Goal: Transaction & Acquisition: Purchase product/service

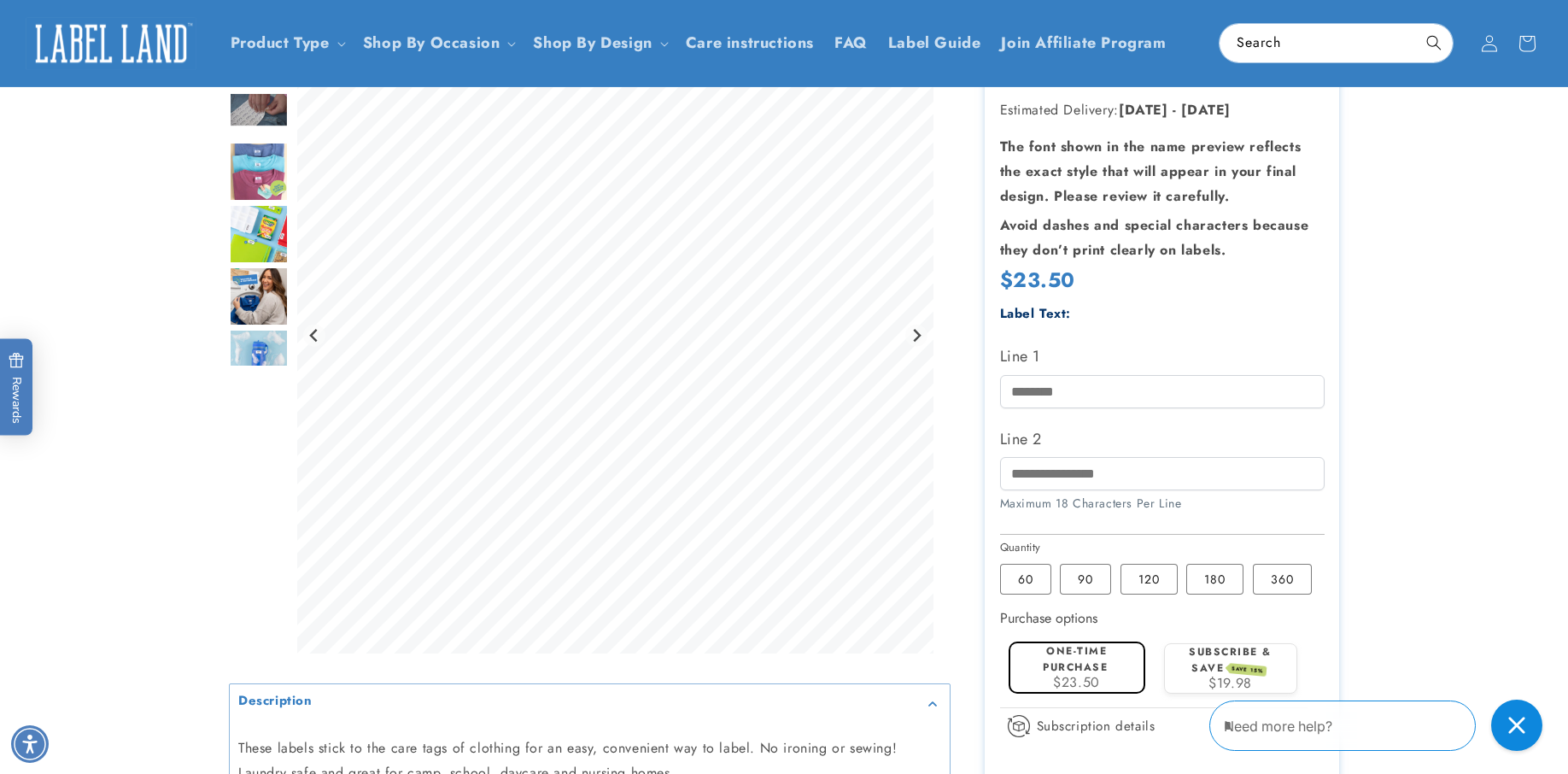
scroll to position [348, 0]
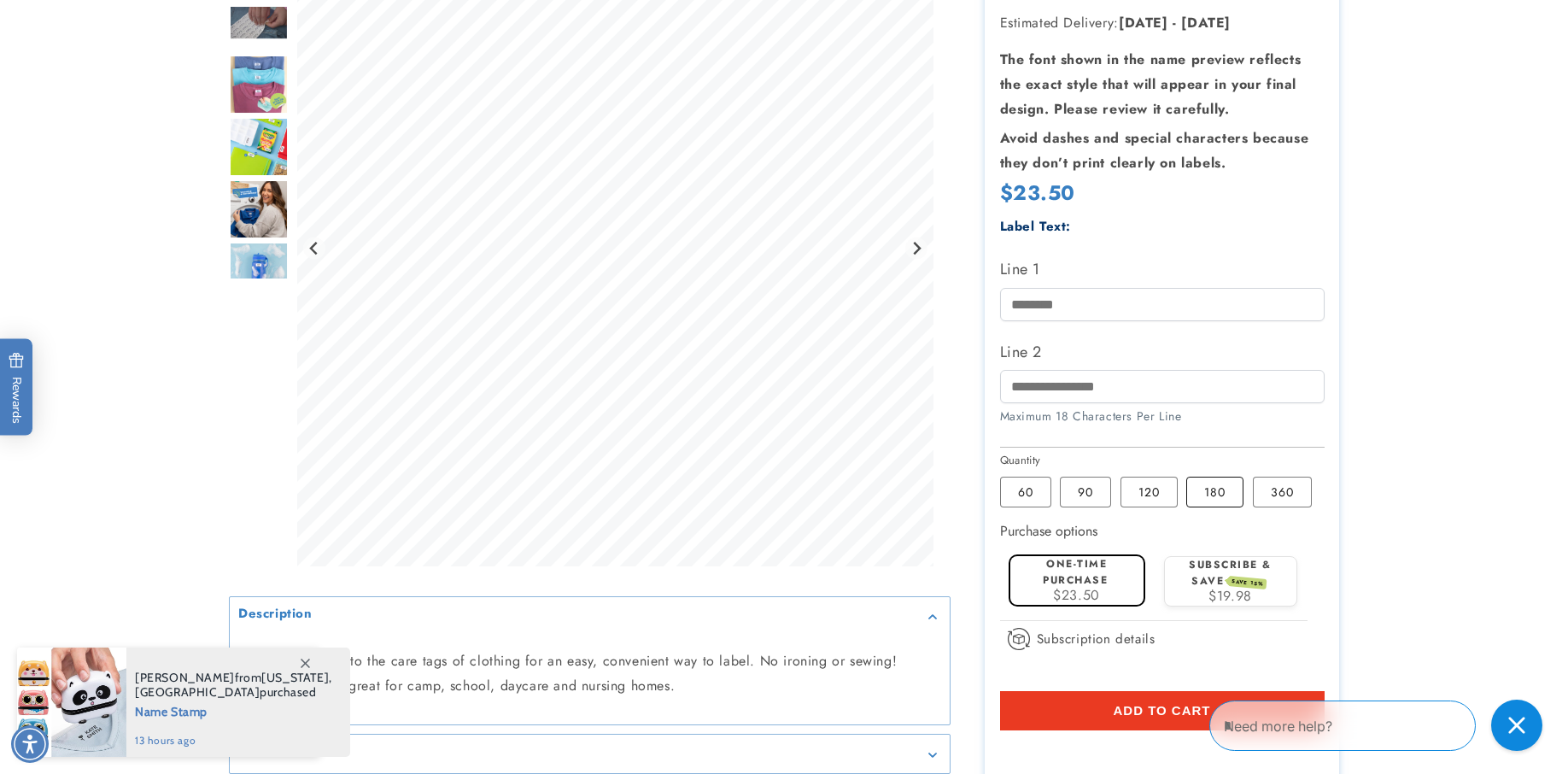
click at [1204, 490] on label "180 Variant sold out or unavailable" at bounding box center [1214, 492] width 57 height 31
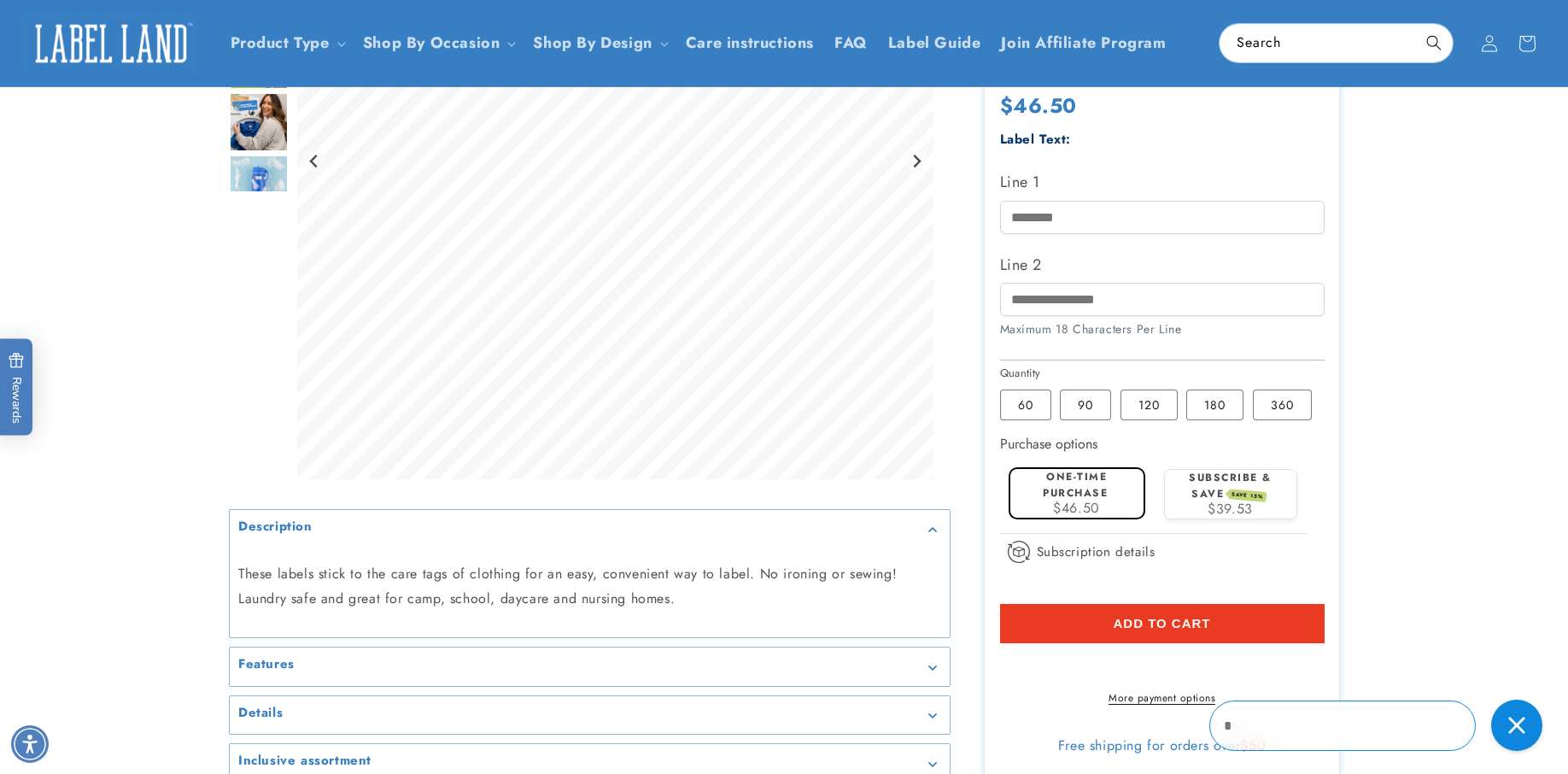
scroll to position [262, 0]
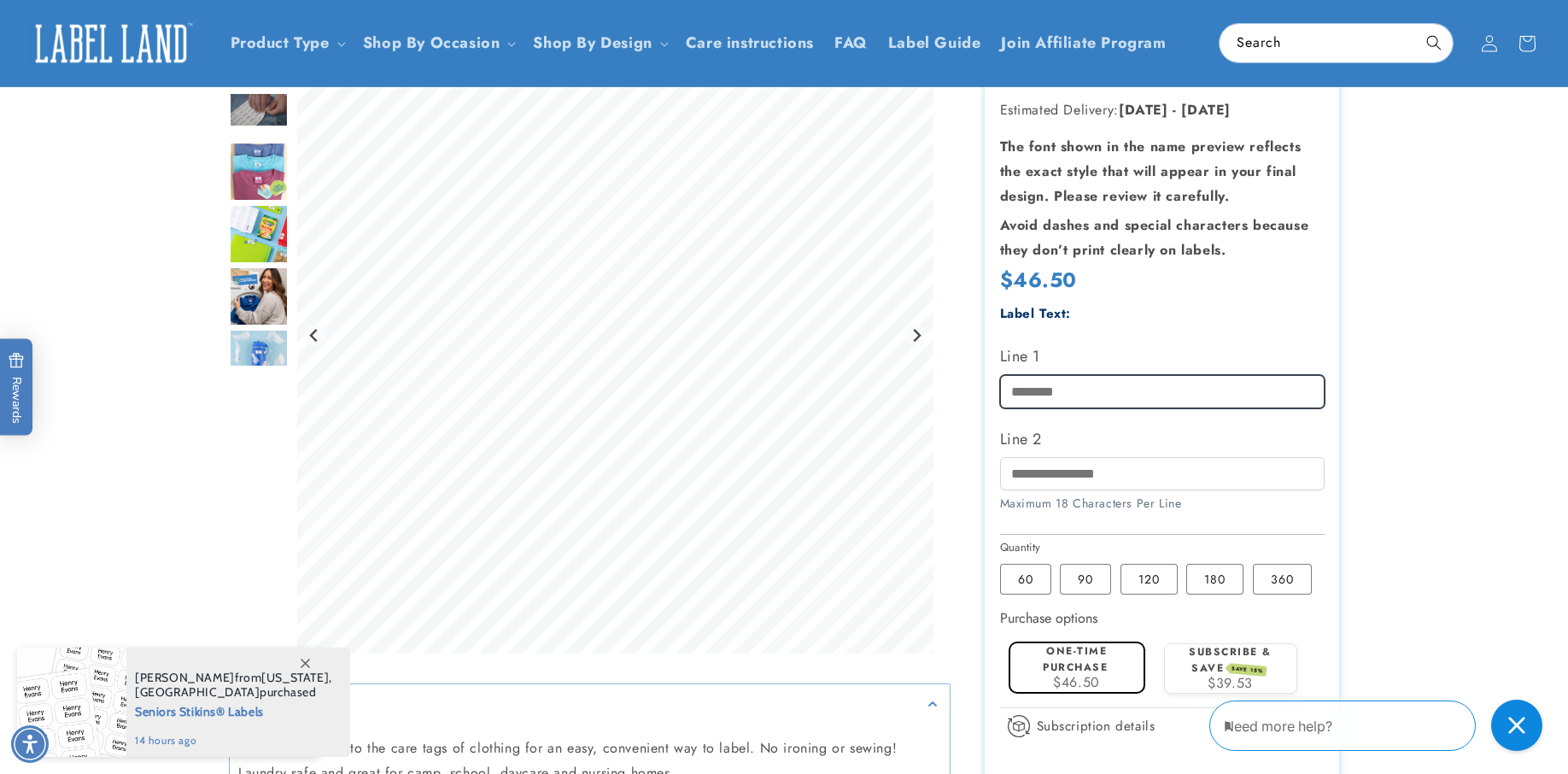
click at [1011, 388] on input "Line 1" at bounding box center [1163, 392] width 325 height 34
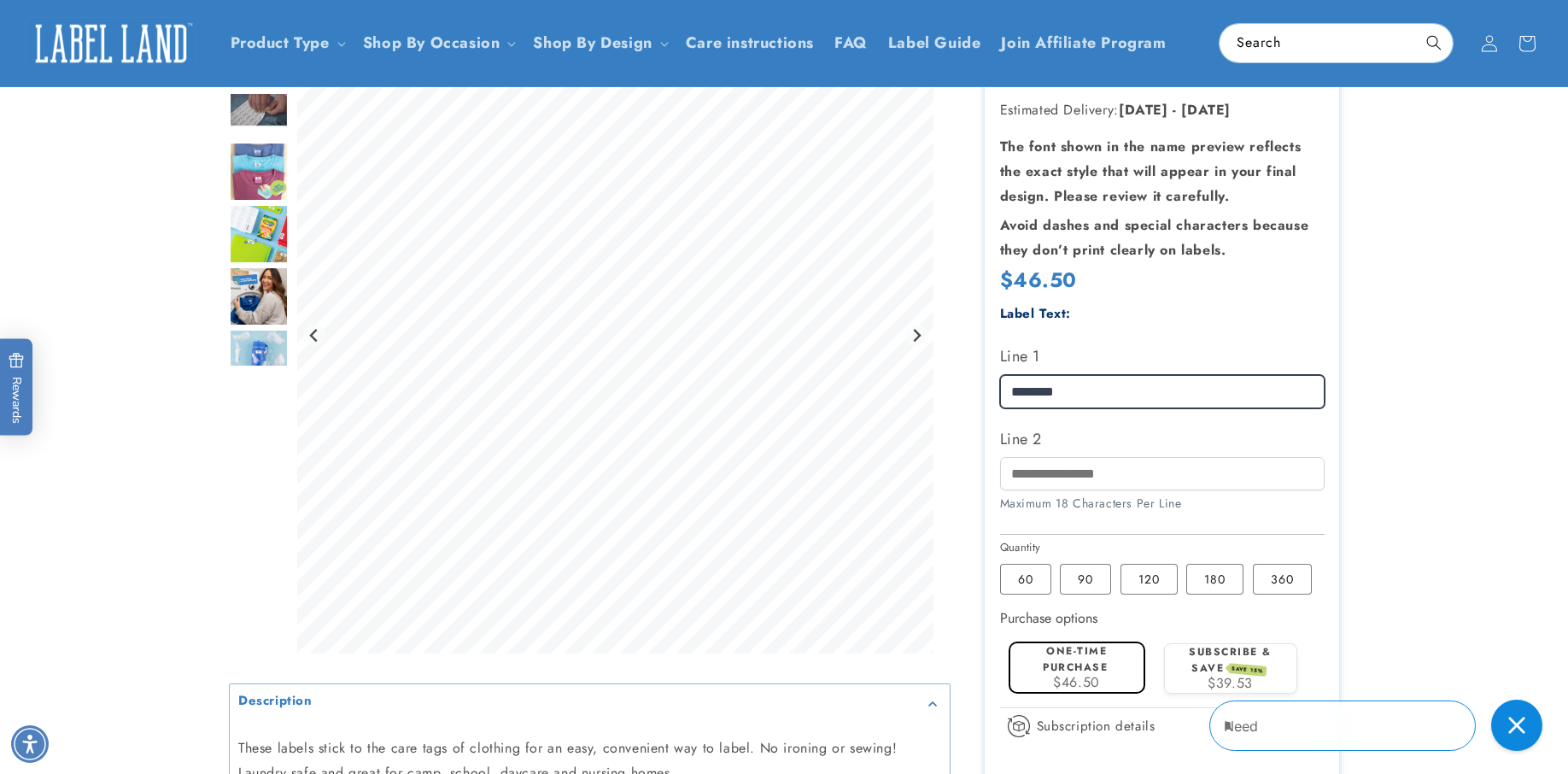
type input "********"
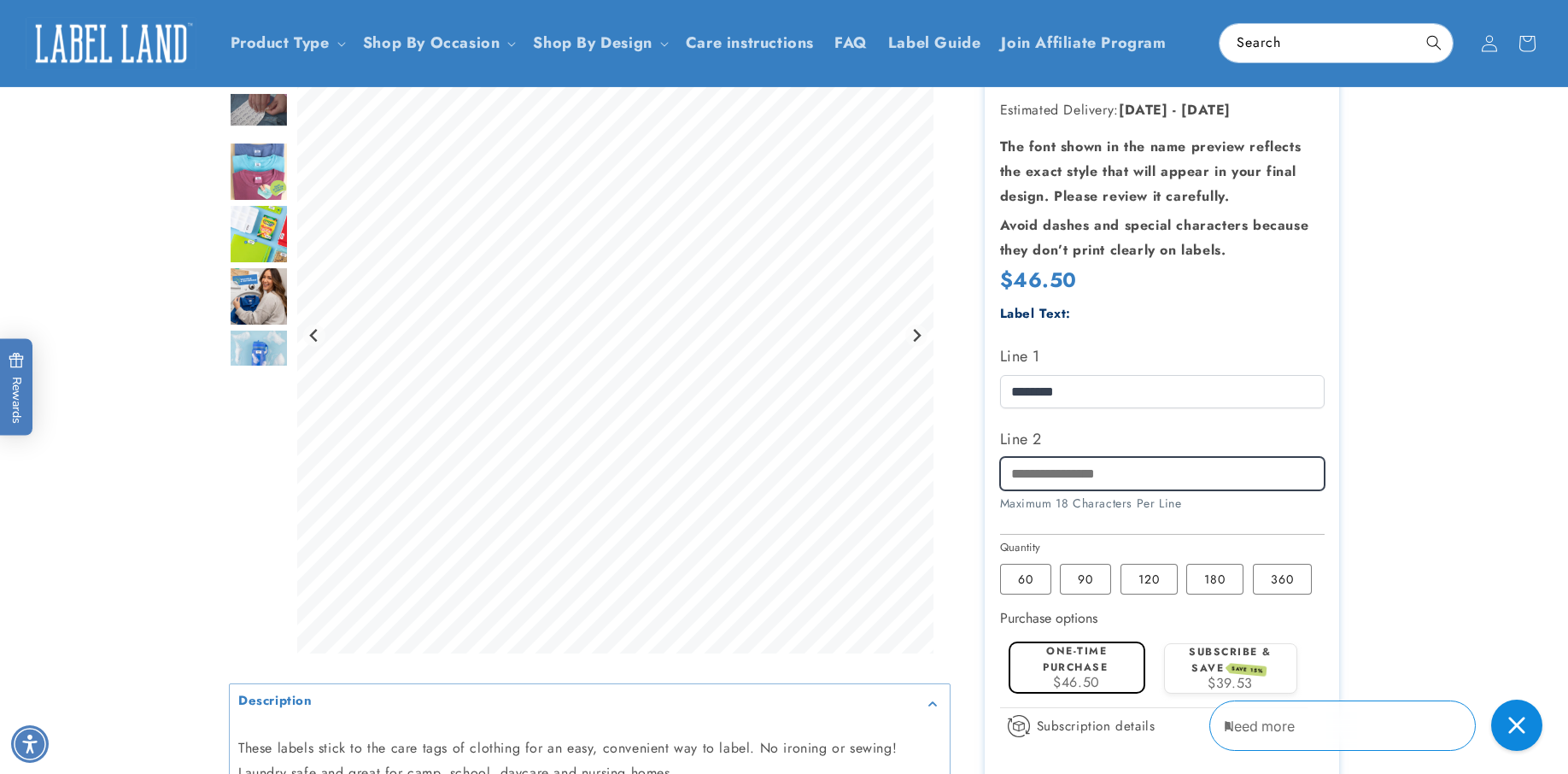
click at [1013, 470] on input "Line 2" at bounding box center [1163, 474] width 325 height 34
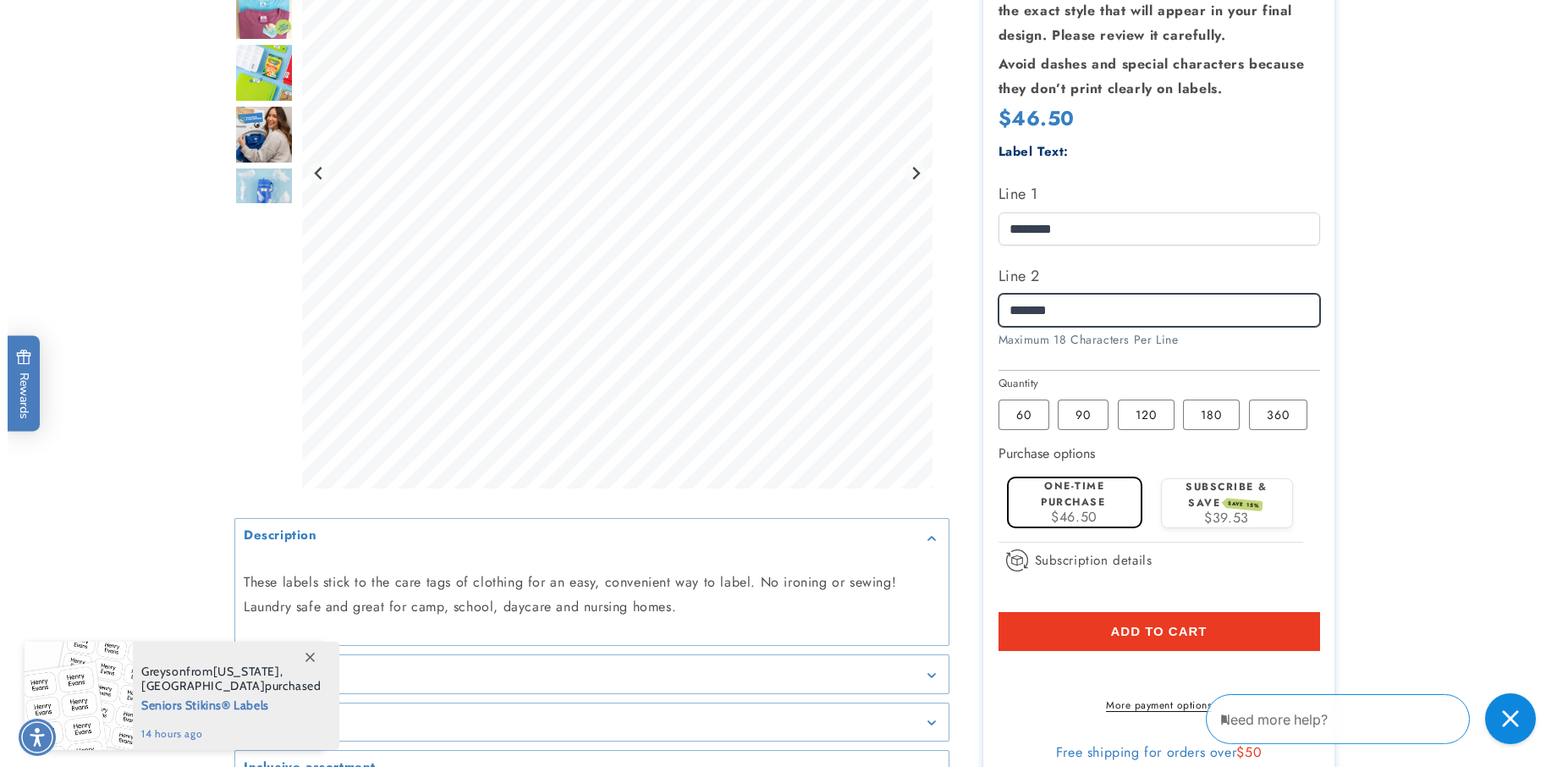
scroll to position [431, 0]
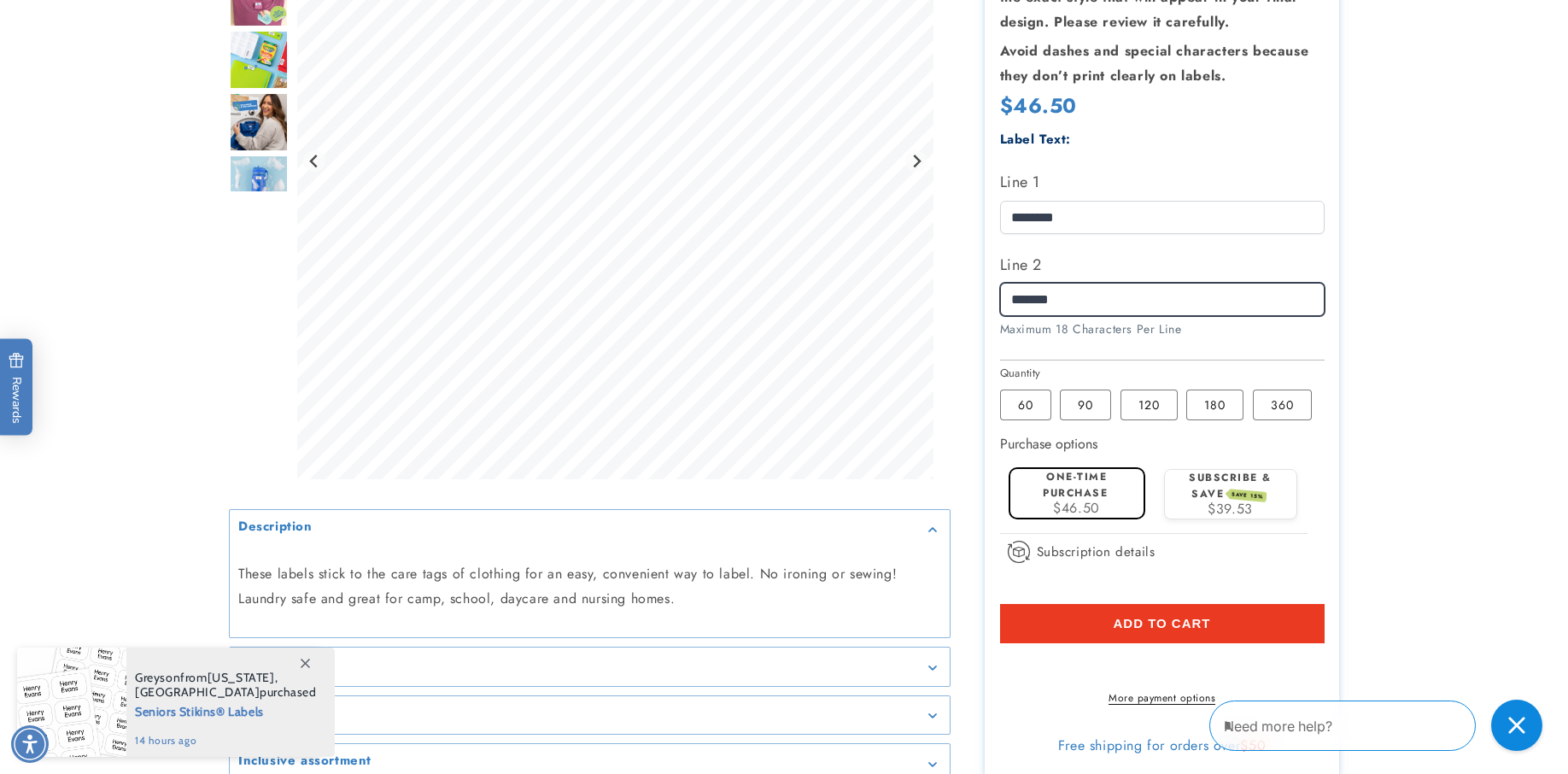
type input "*******"
click at [1167, 624] on span "Add to cart" at bounding box center [1162, 623] width 98 height 15
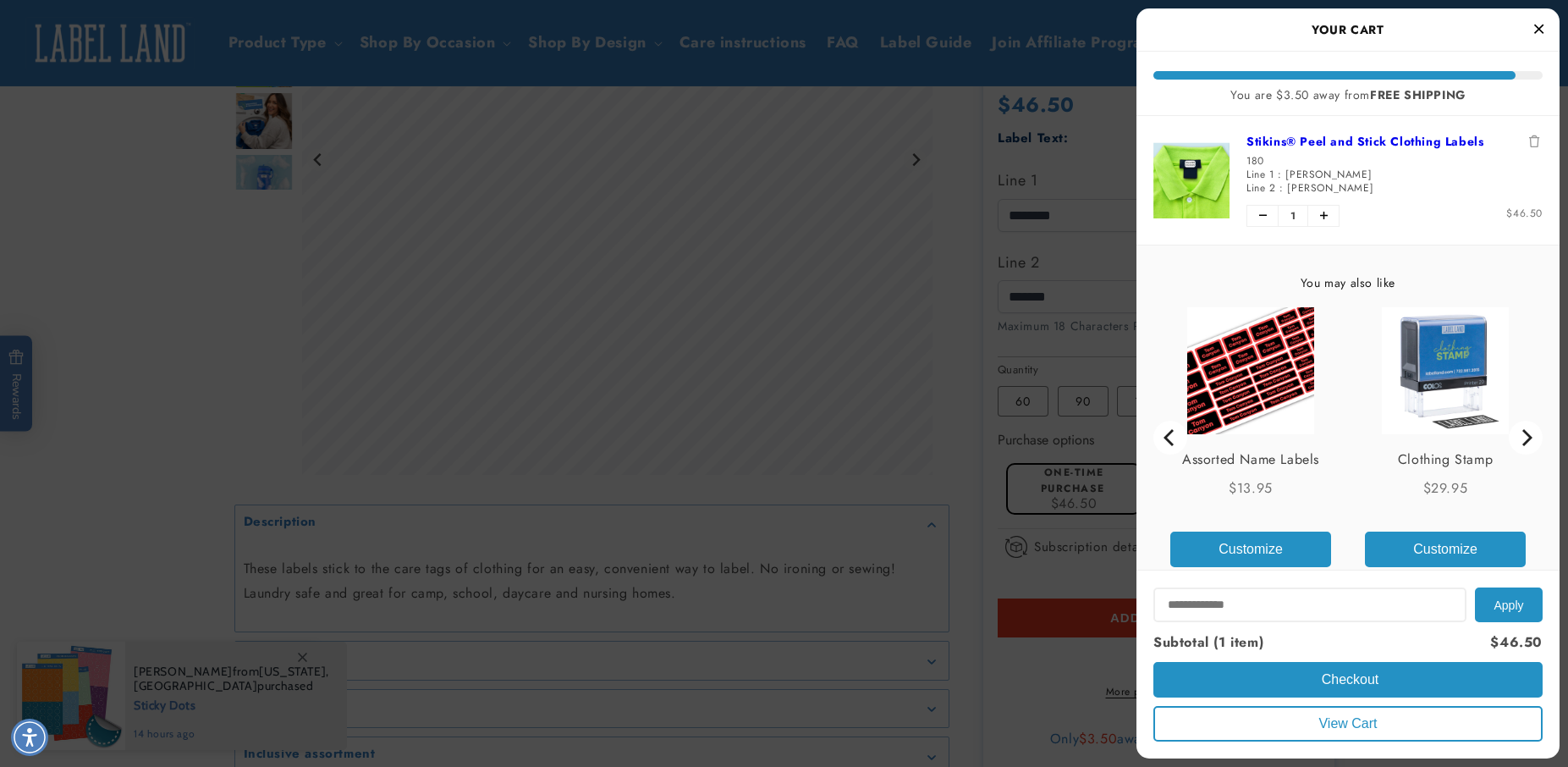
click at [1176, 609] on input "Input Discount" at bounding box center [1310, 604] width 313 height 34
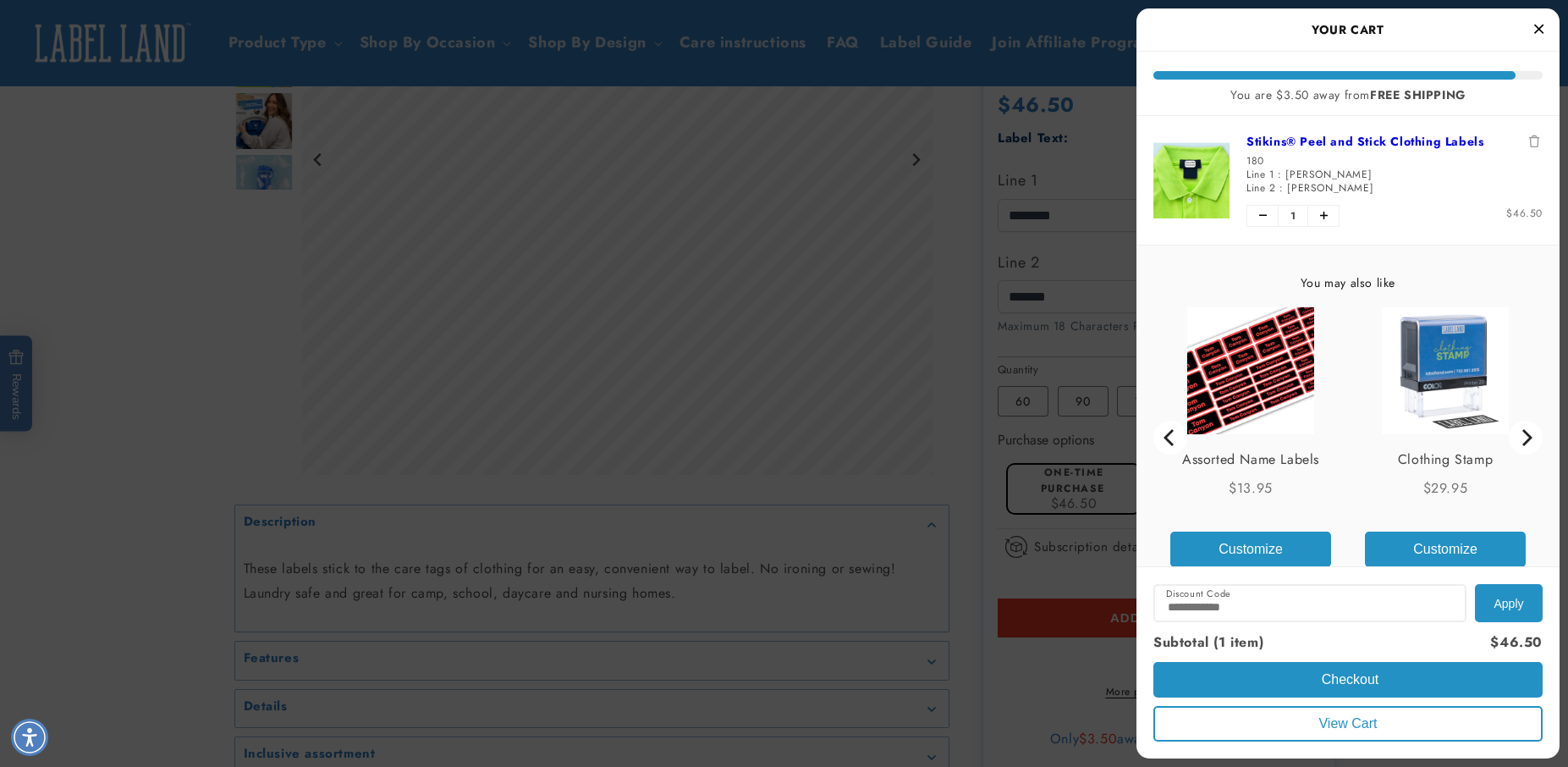
type input "**********"
click at [1496, 599] on span "Apply" at bounding box center [1509, 603] width 30 height 14
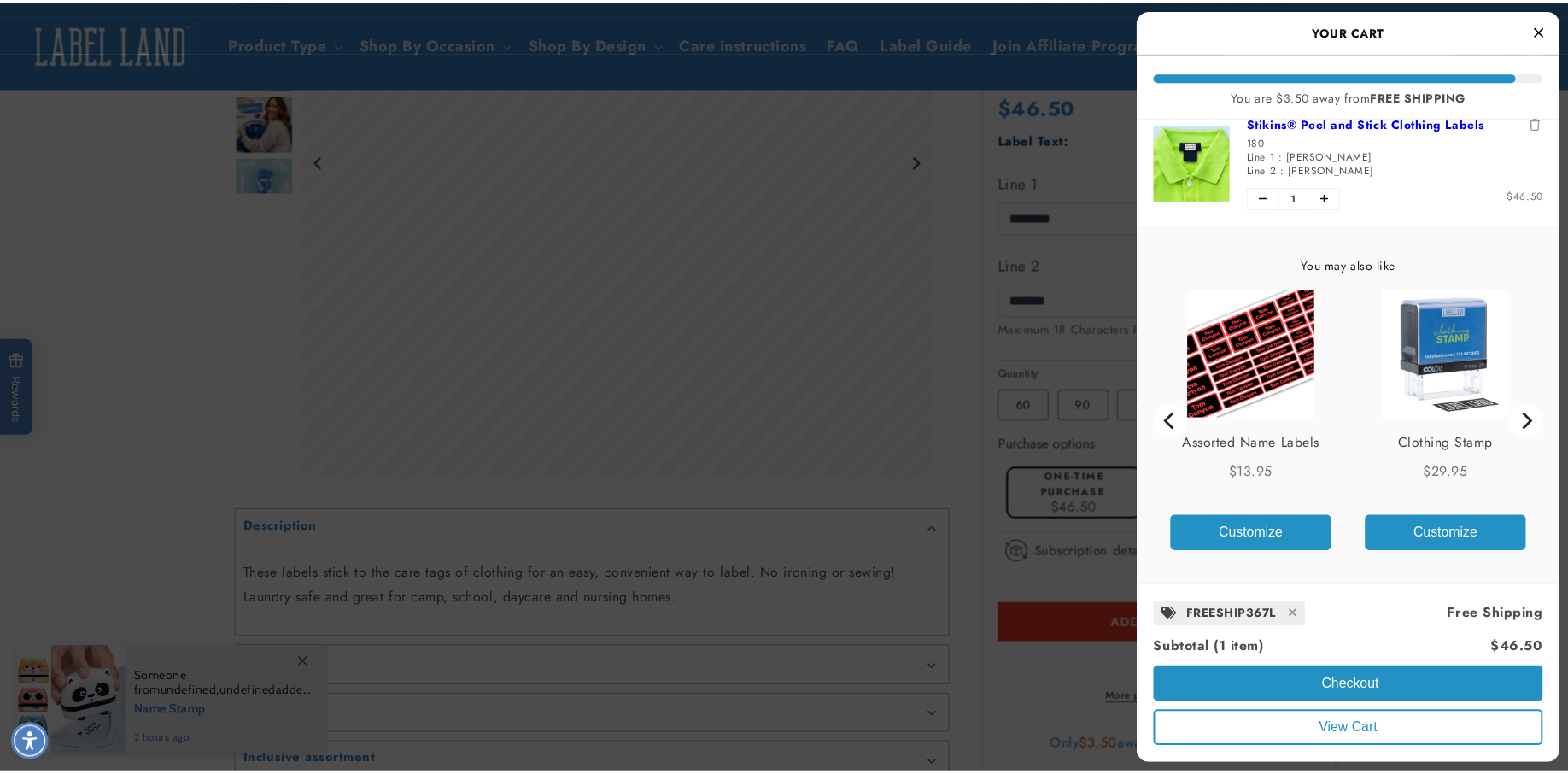
scroll to position [33, 0]
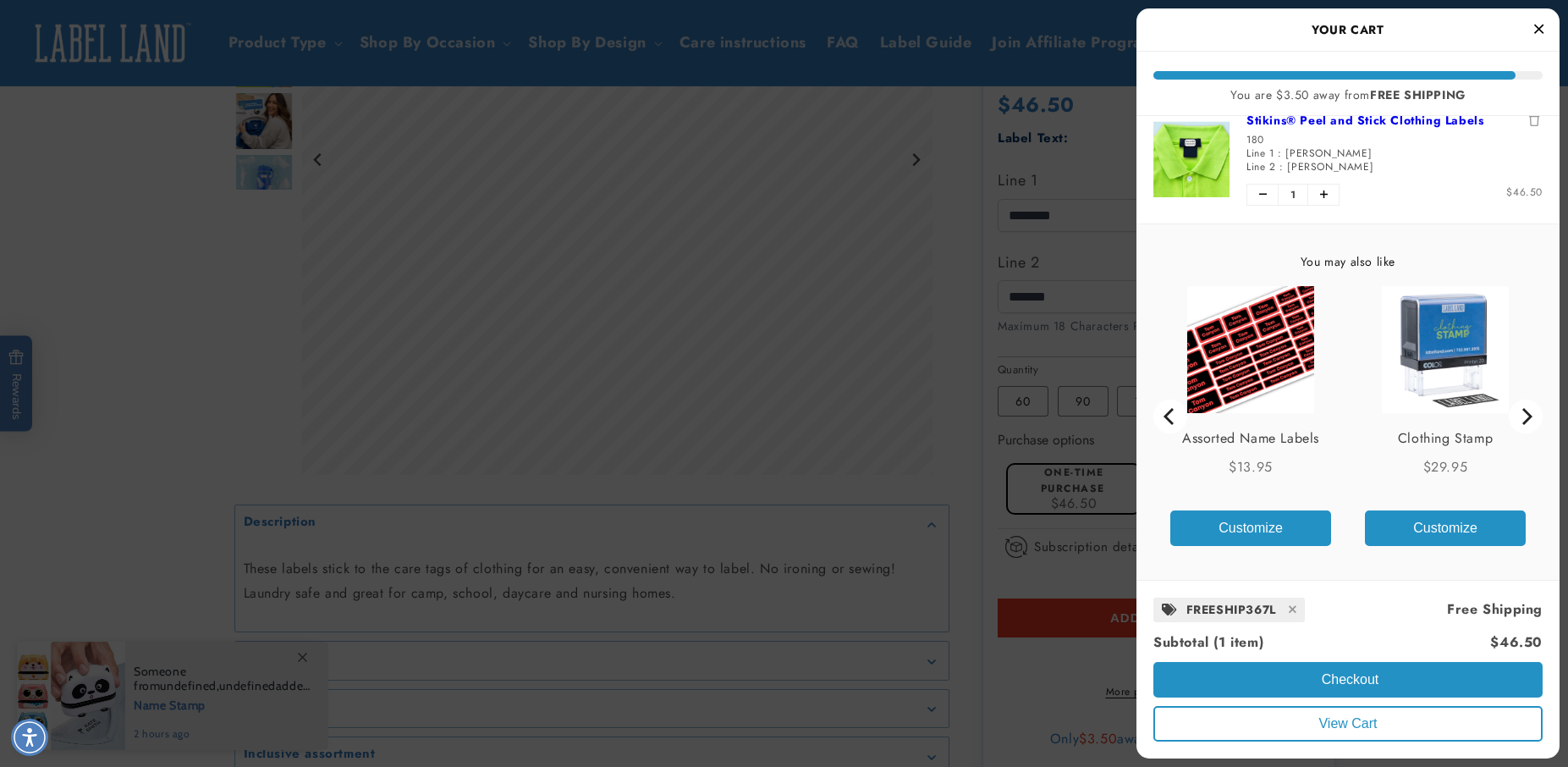
click at [956, 688] on div at bounding box center [784, 383] width 1568 height 767
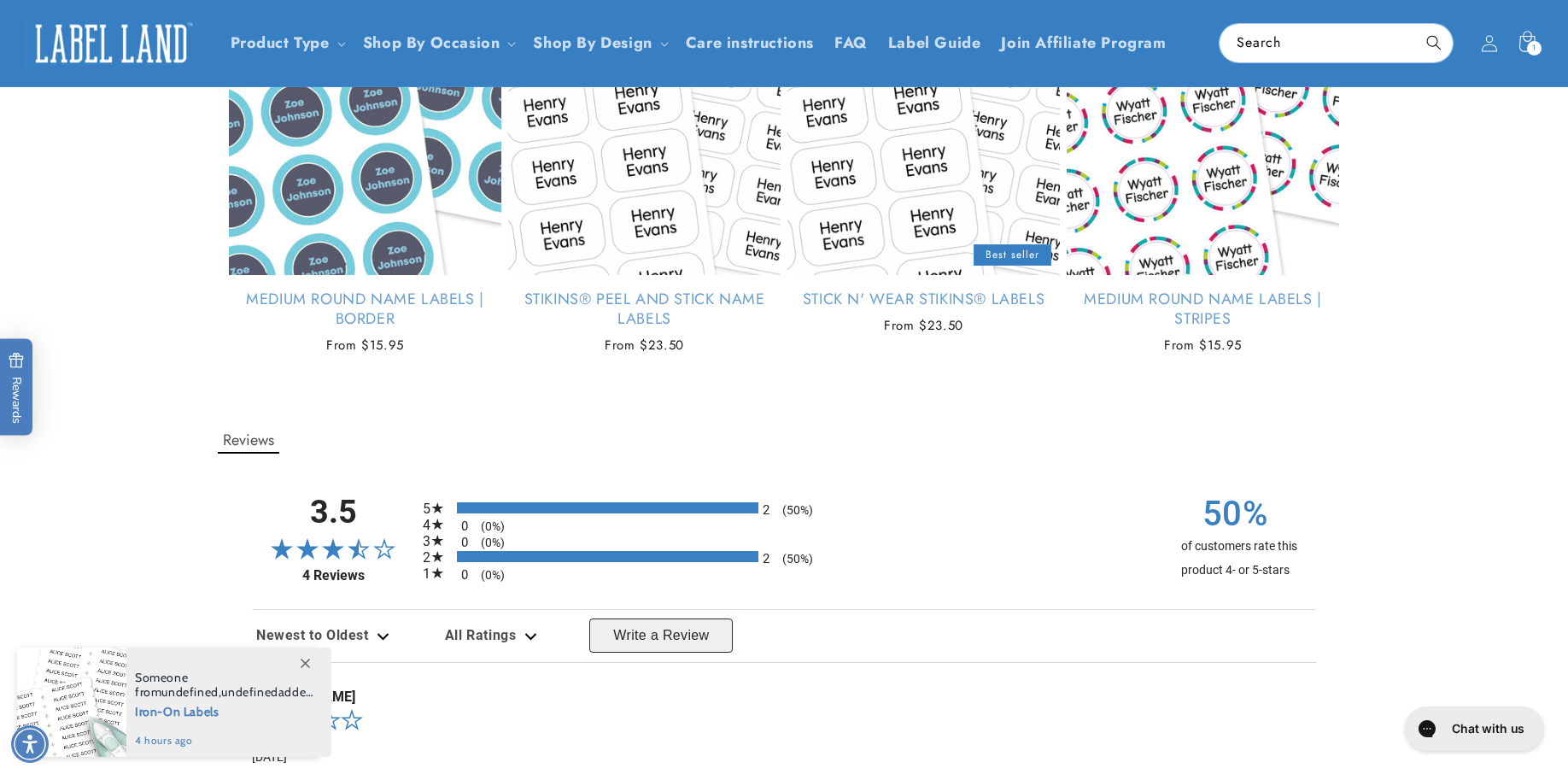
scroll to position [1220, 0]
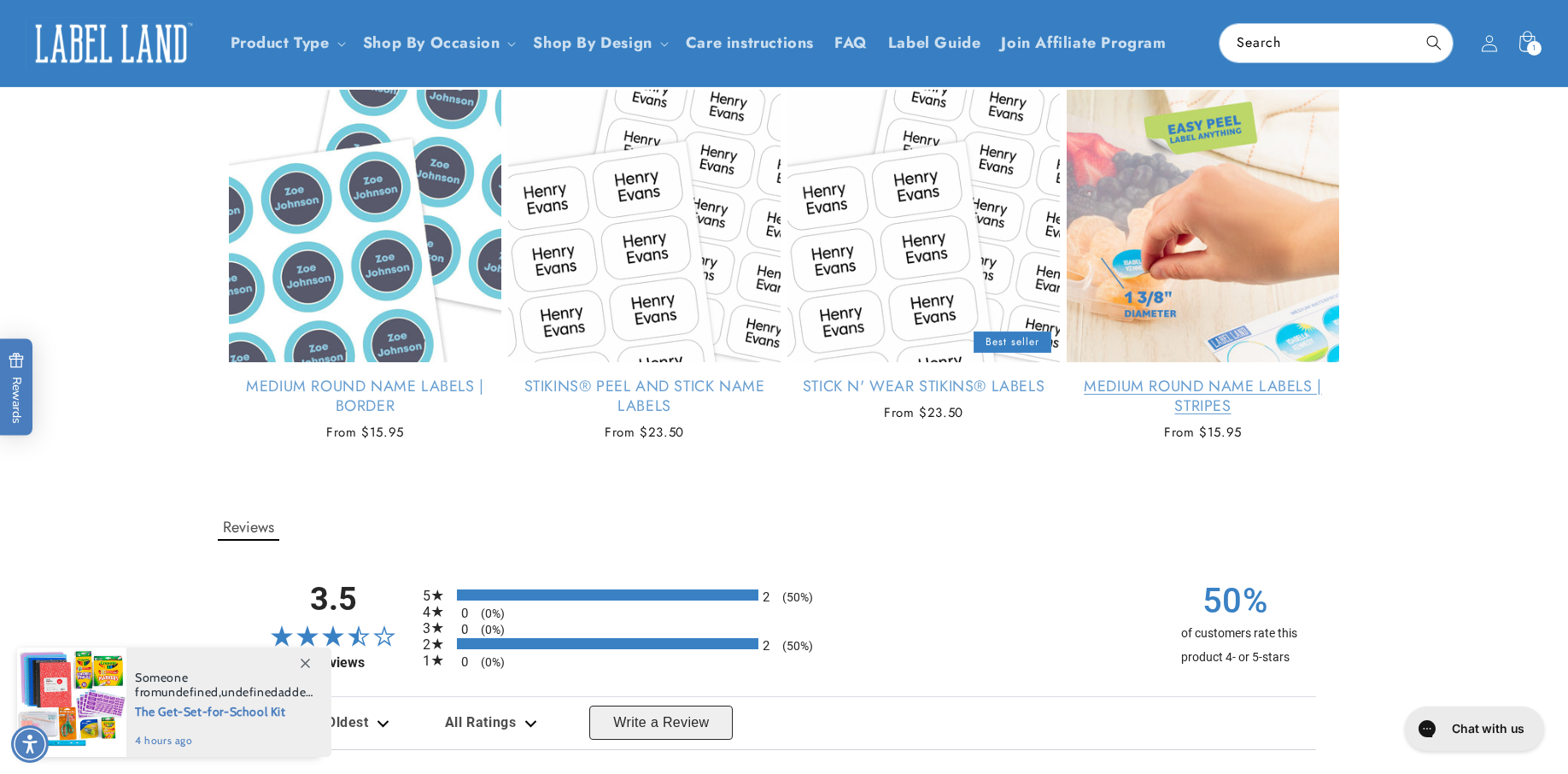
click at [1190, 410] on link "Medium Round Name Labels | Stripes" at bounding box center [1203, 396] width 272 height 40
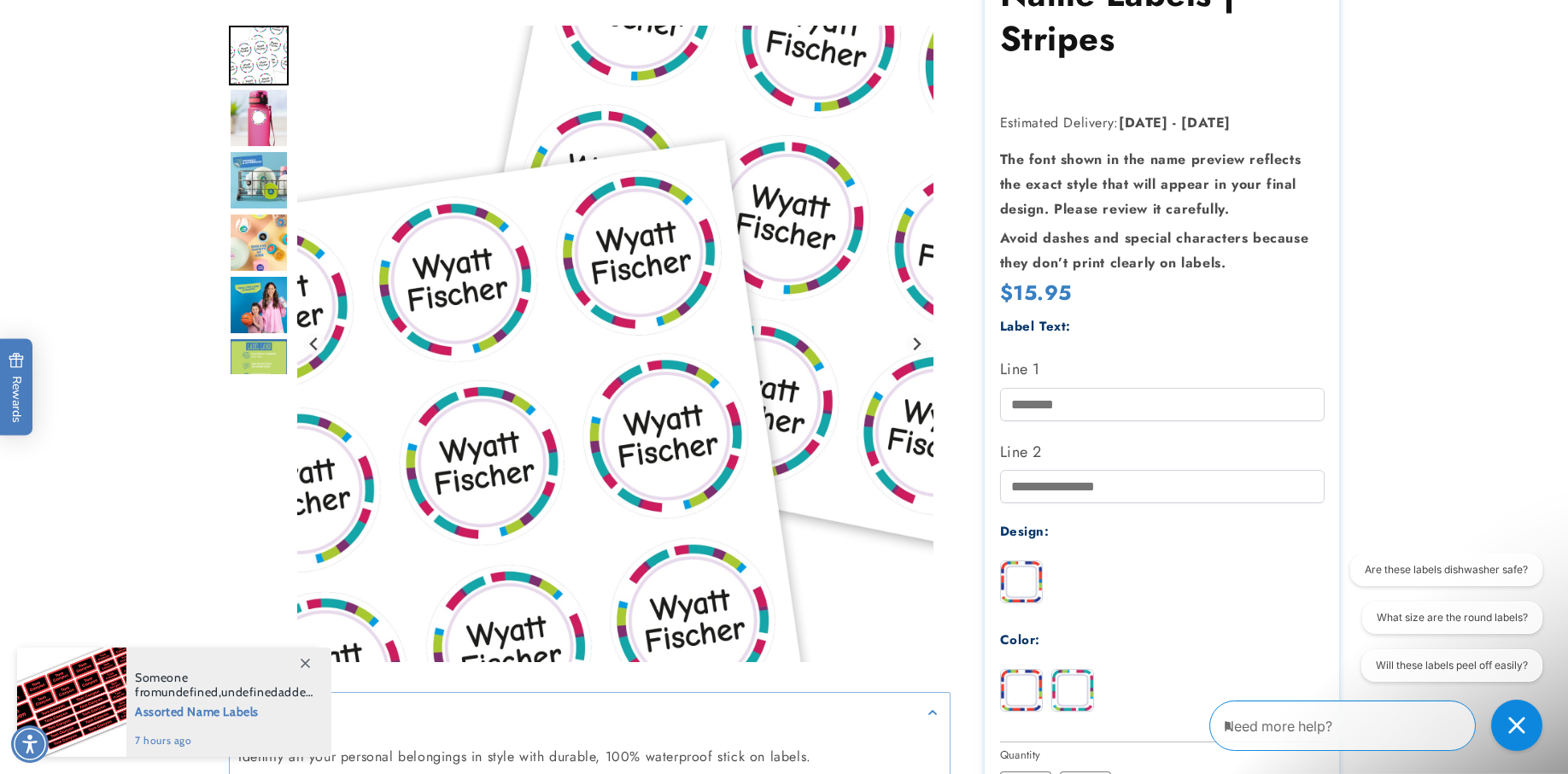
scroll to position [262, 0]
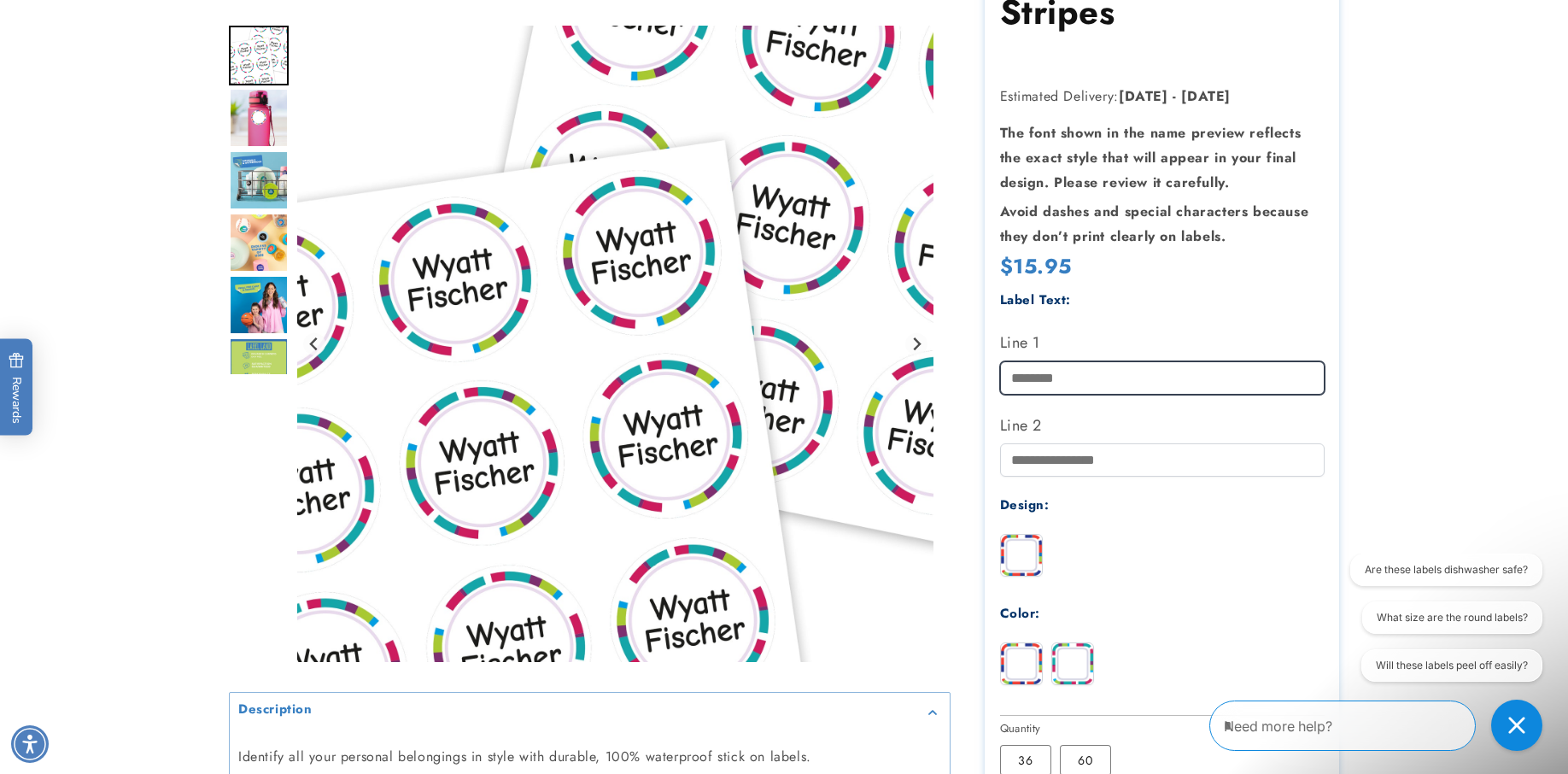
click at [1015, 378] on input "Line 1" at bounding box center [1163, 378] width 325 height 34
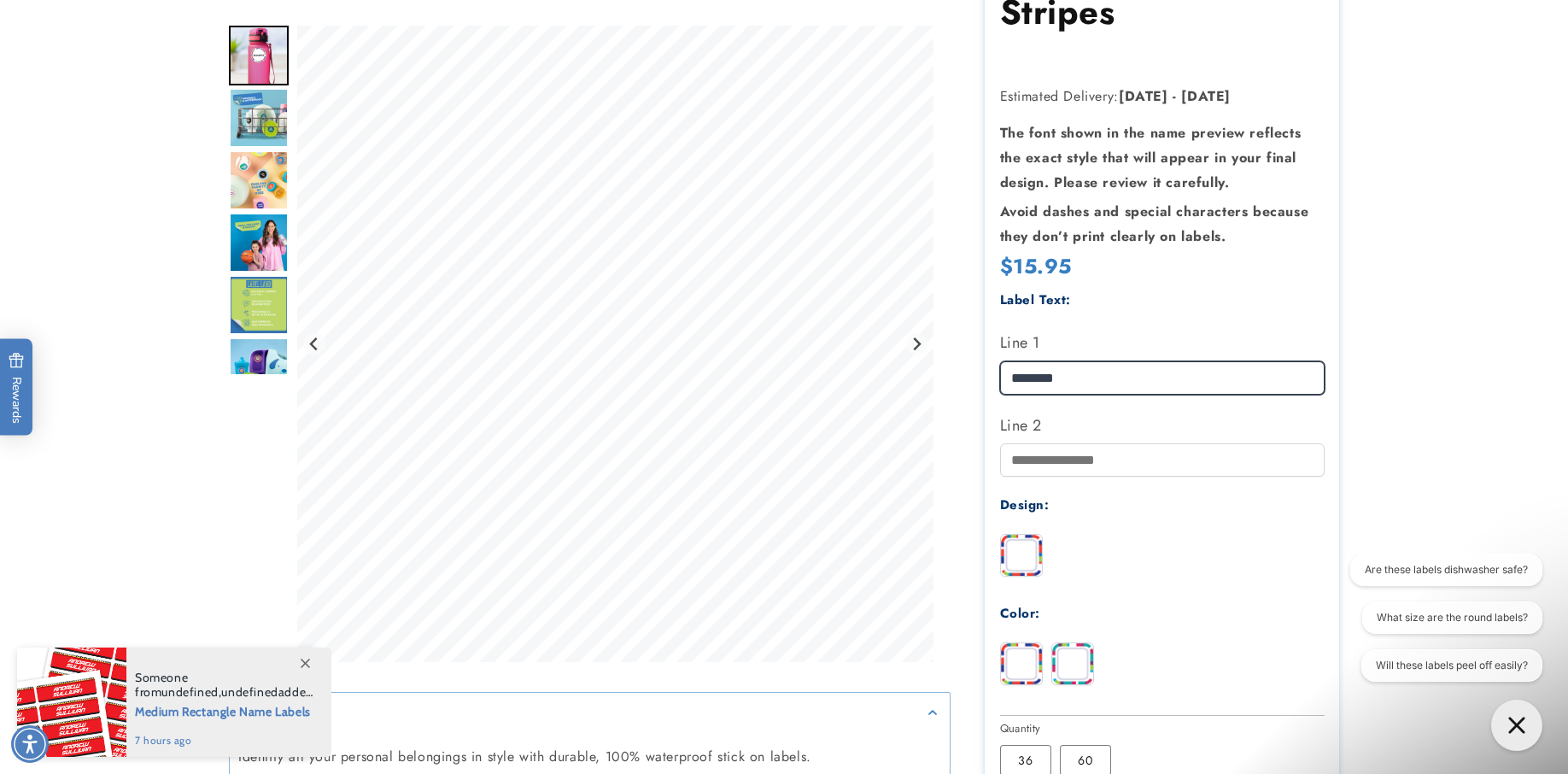
type input "********"
click at [1017, 426] on label "Line 2" at bounding box center [1163, 425] width 325 height 27
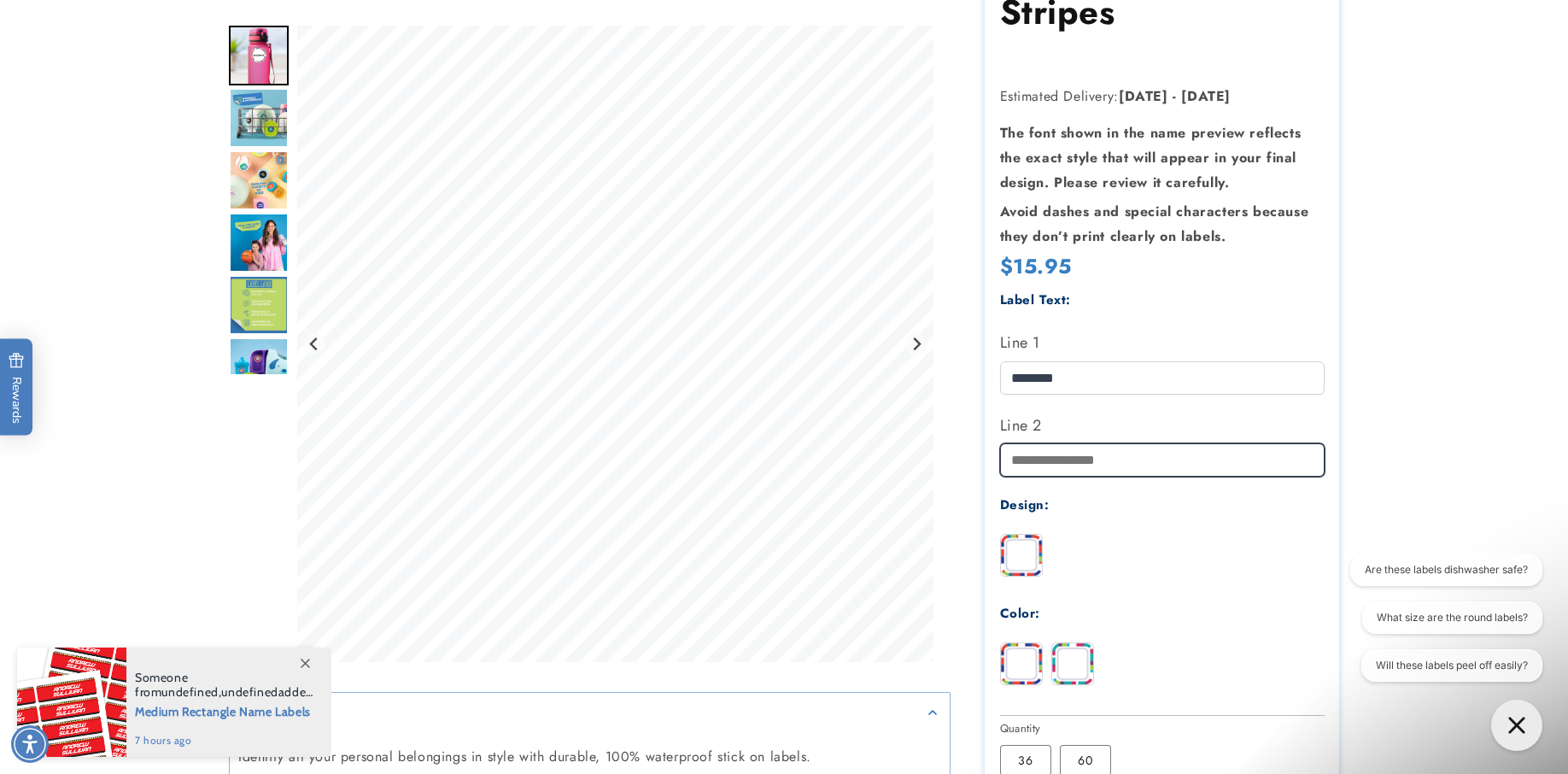
click at [1017, 443] on input "Line 2" at bounding box center [1163, 460] width 325 height 34
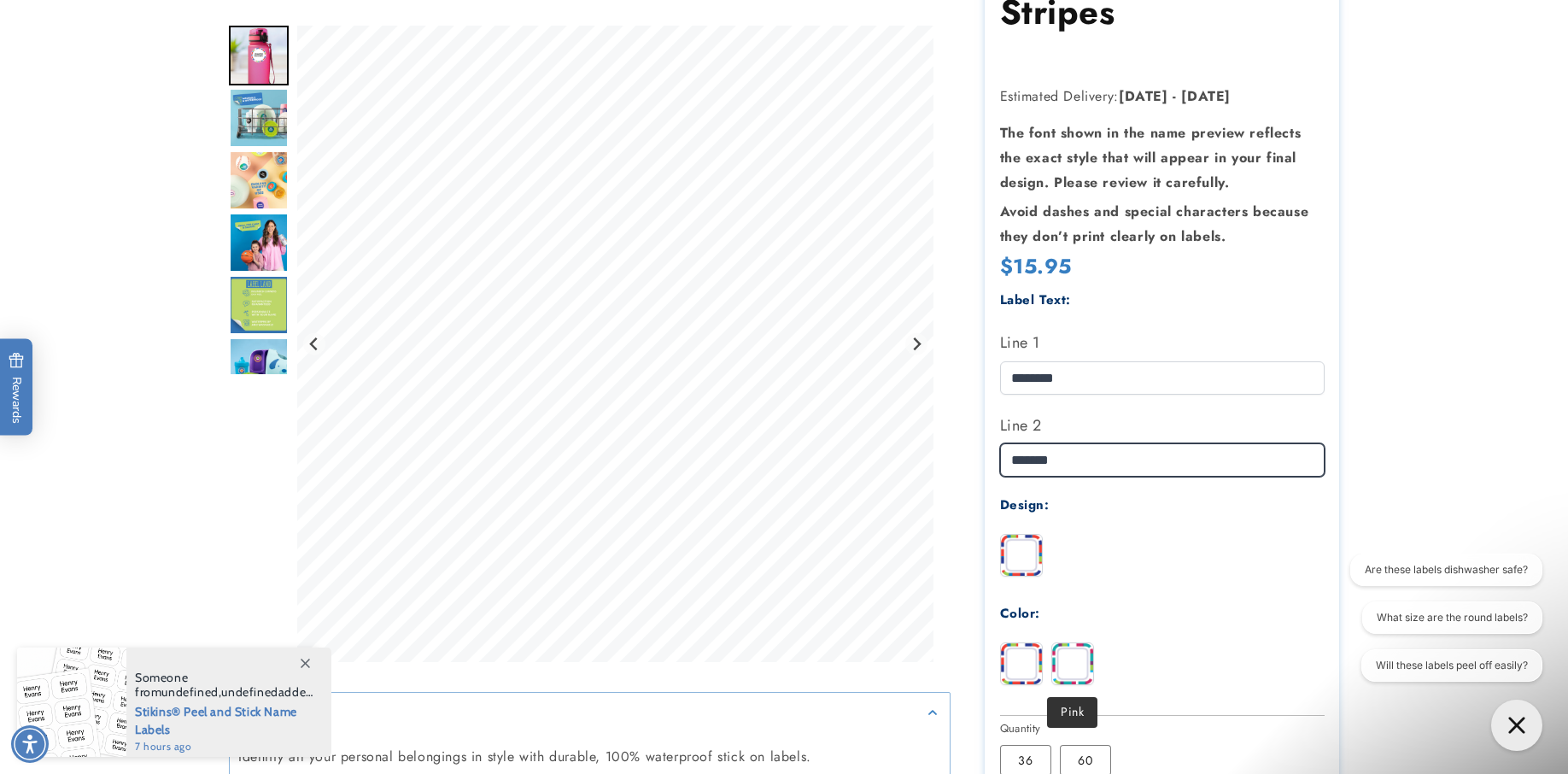
type input "*******"
click at [1064, 662] on img at bounding box center [1073, 664] width 41 height 41
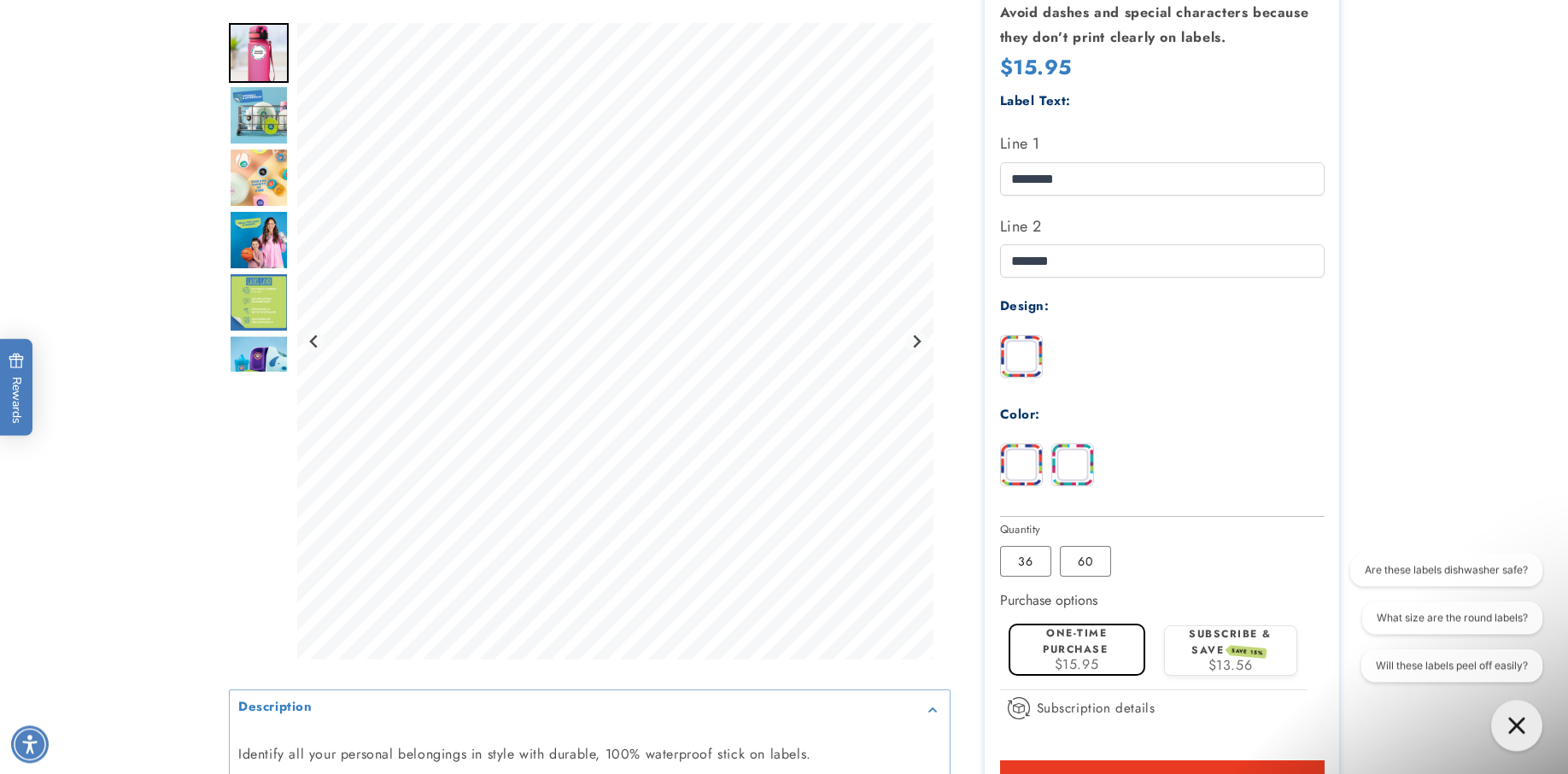
scroll to position [523, 0]
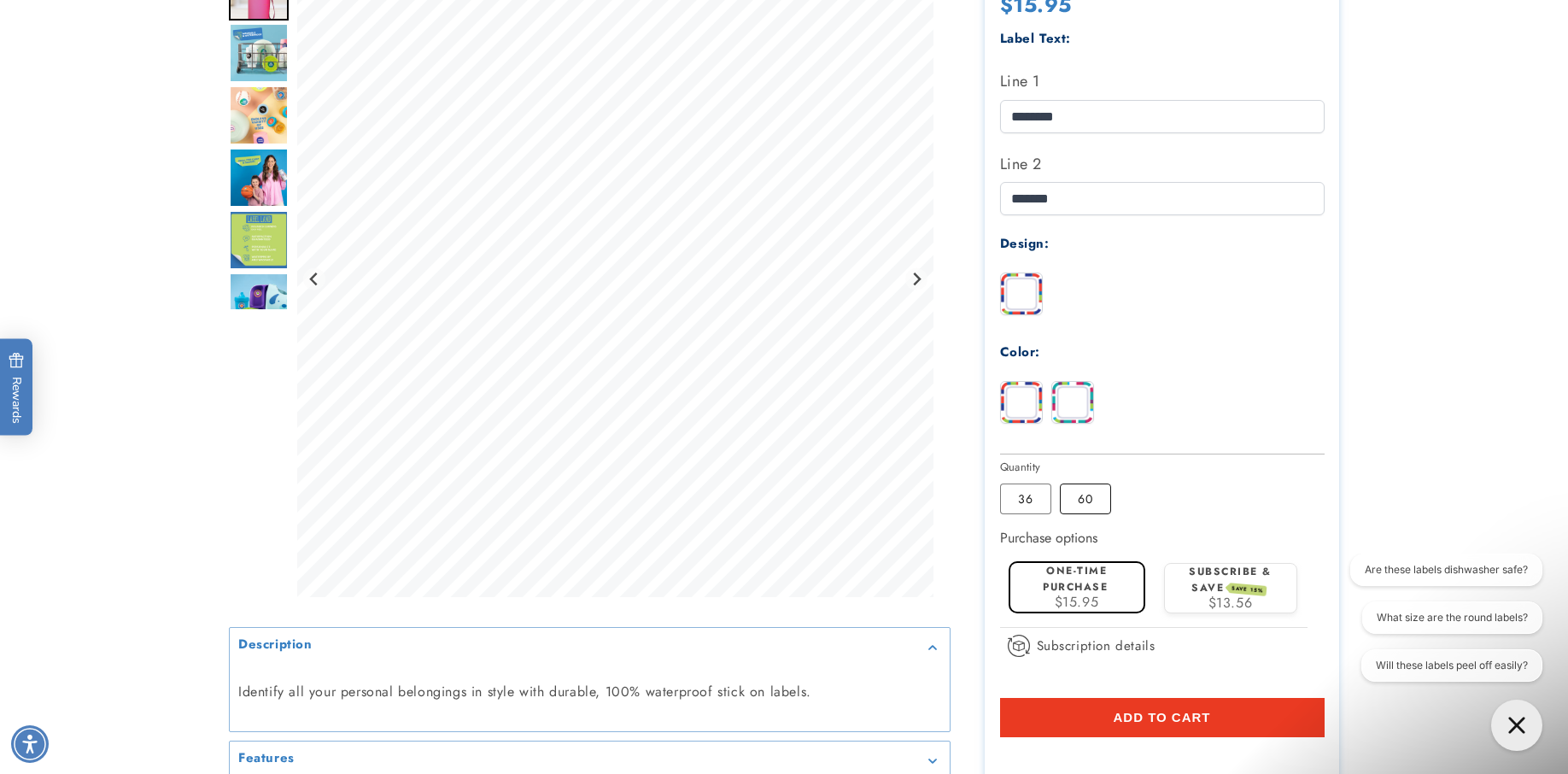
click at [1082, 499] on label "60 Variant sold out or unavailable" at bounding box center [1086, 498] width 52 height 31
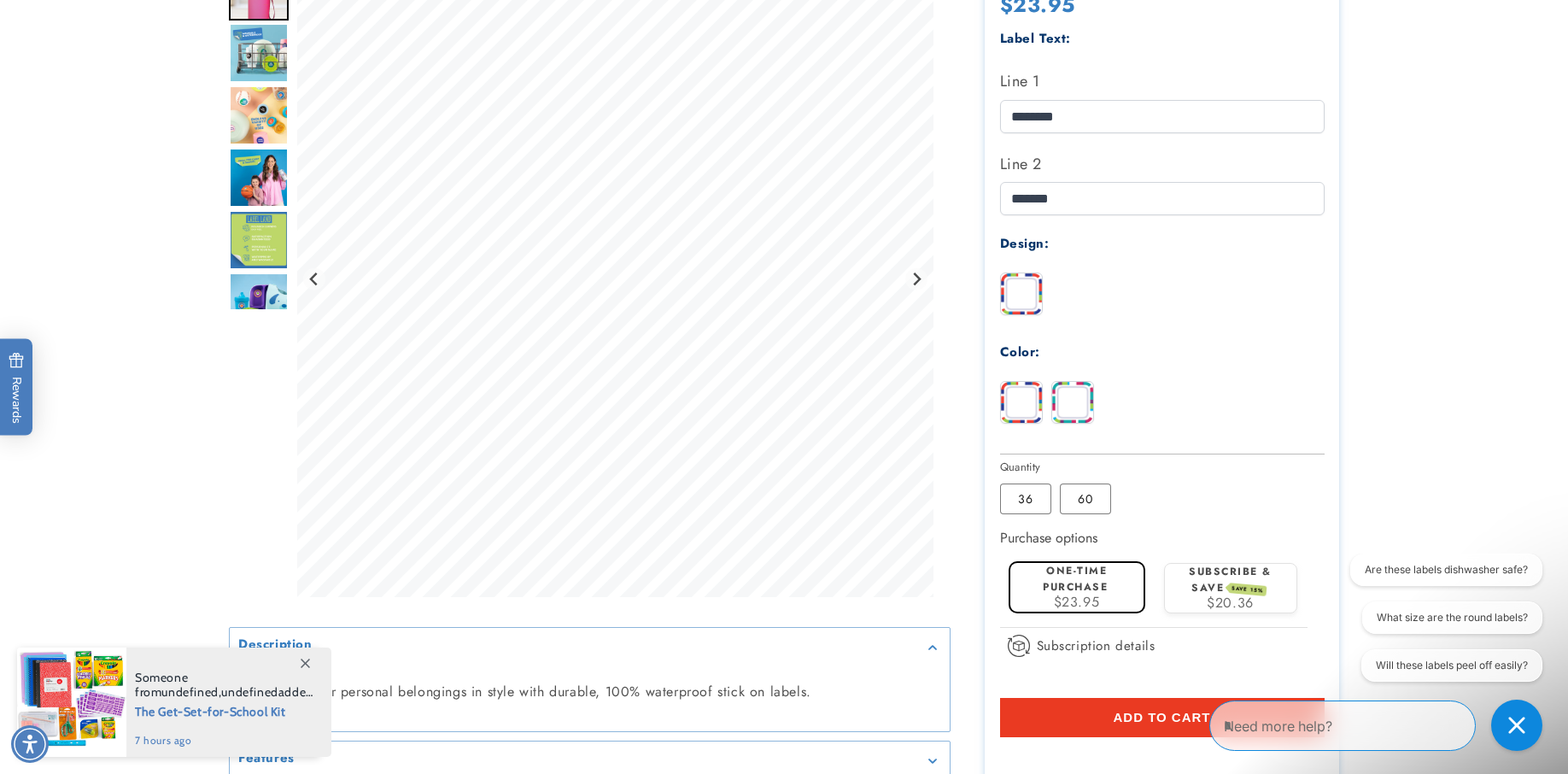
click at [1064, 579] on label "One-time purchase" at bounding box center [1075, 579] width 65 height 32
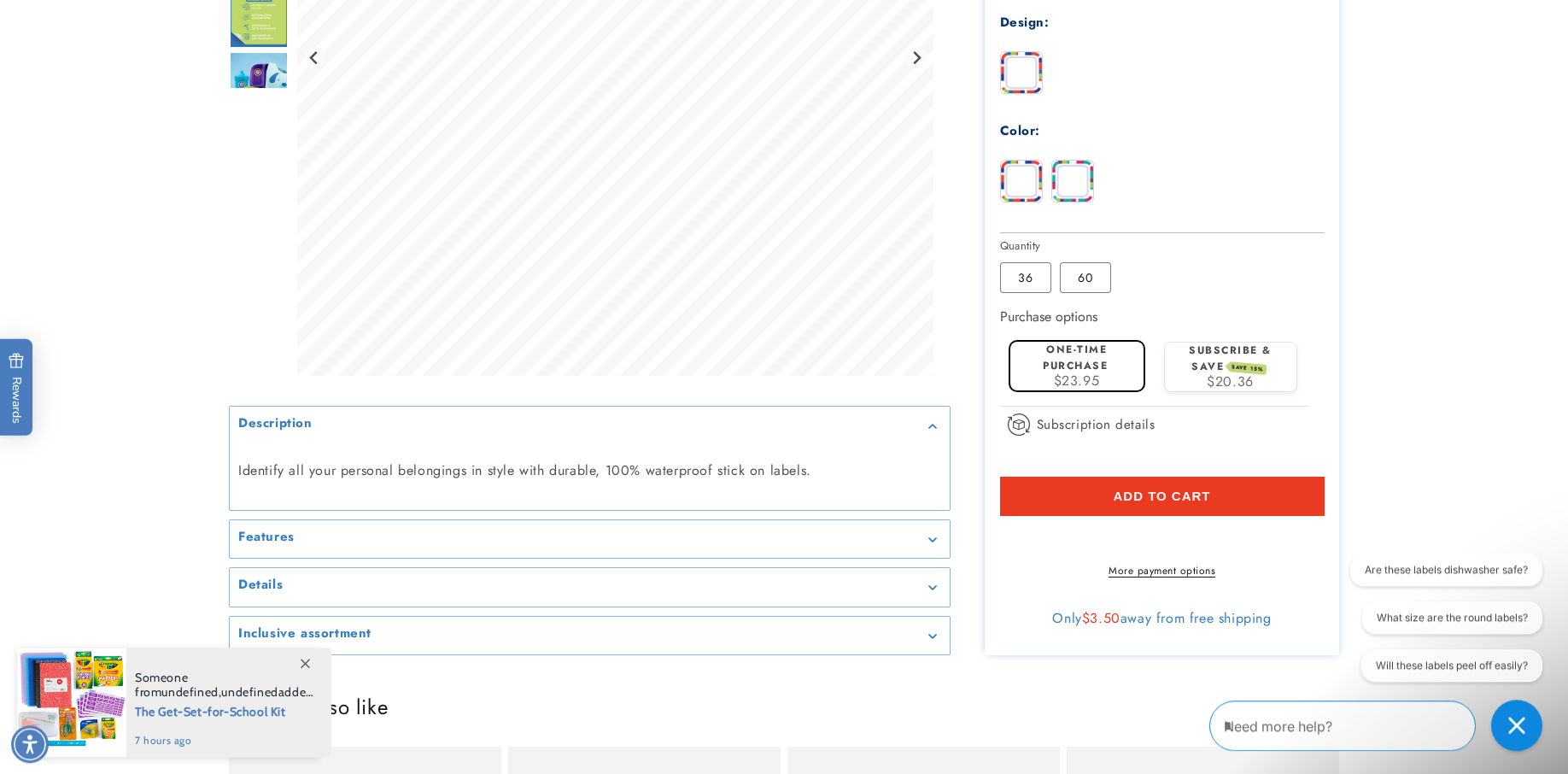
scroll to position [784, 0]
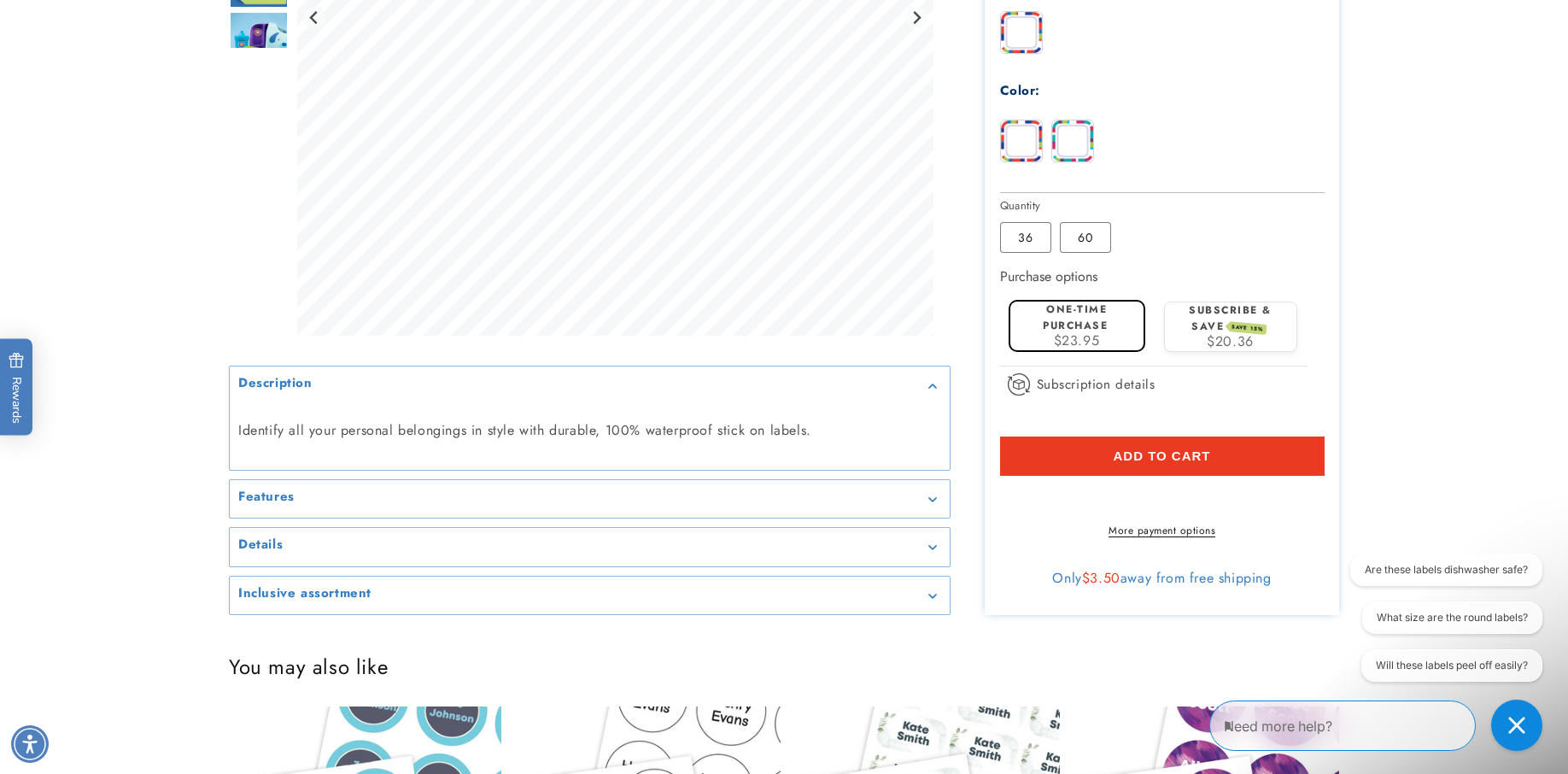
click at [1228, 448] on button "Add to cart" at bounding box center [1163, 456] width 325 height 39
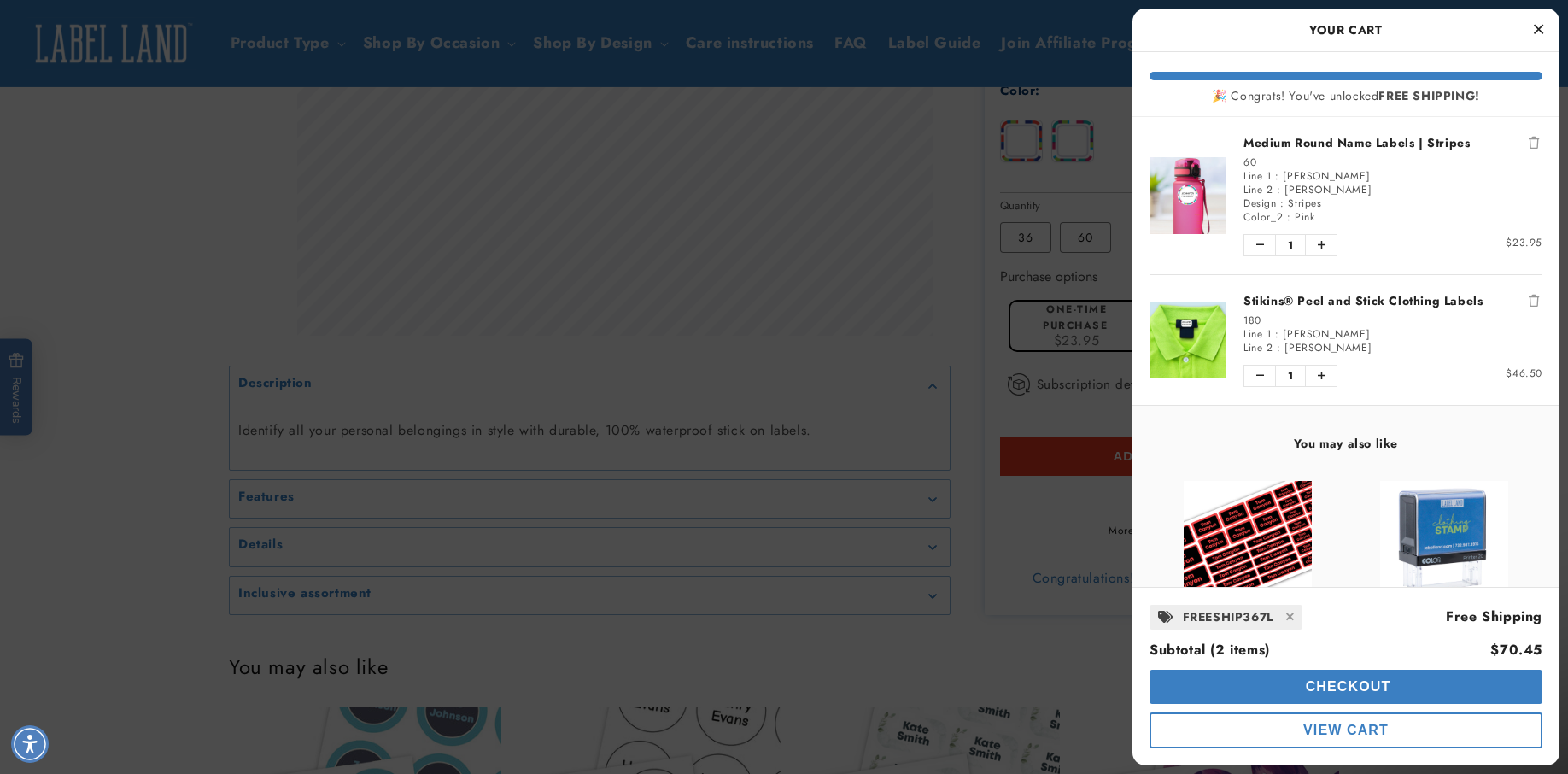
scroll to position [1132, 0]
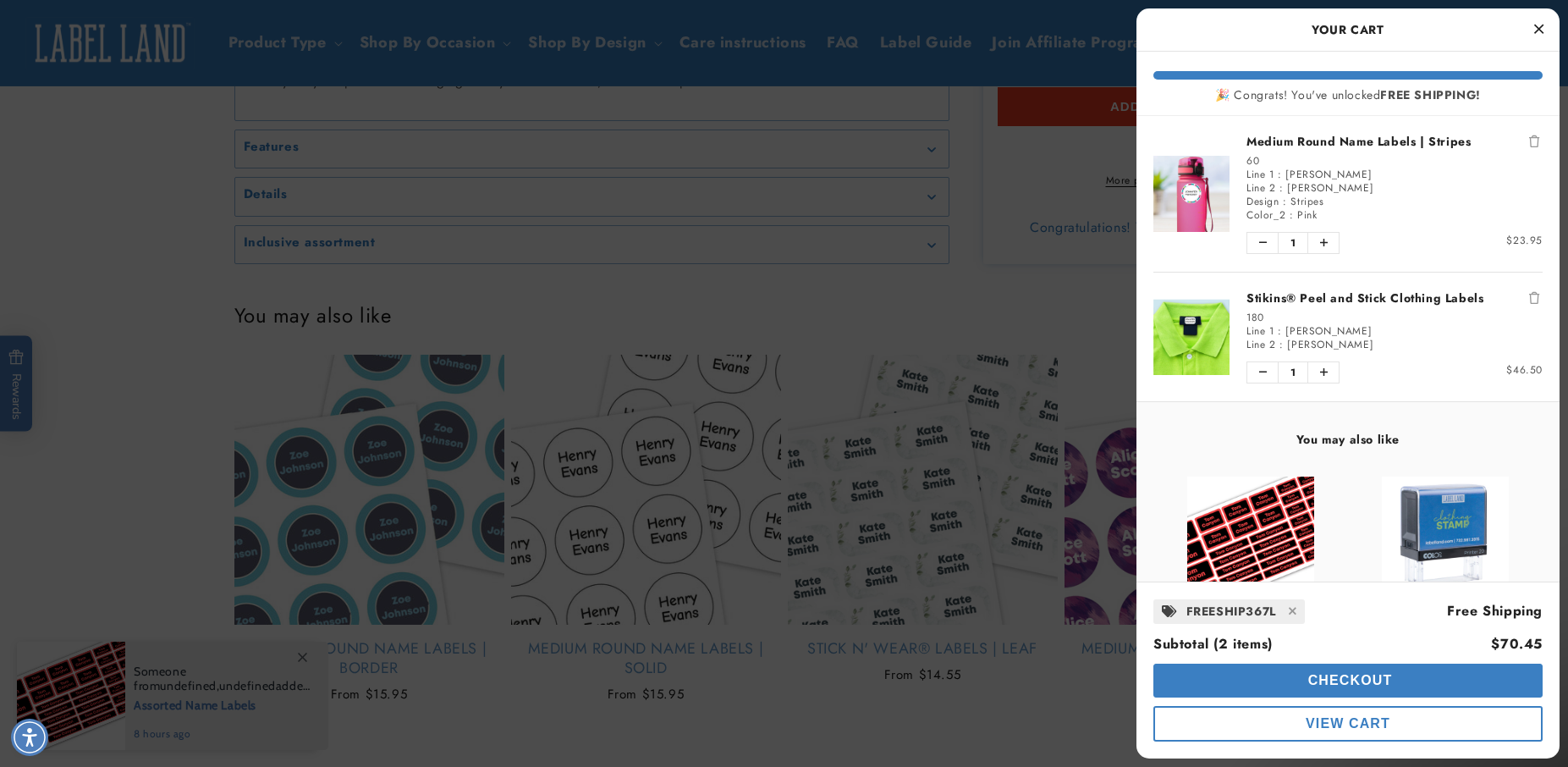
click at [903, 322] on div at bounding box center [784, 383] width 1568 height 767
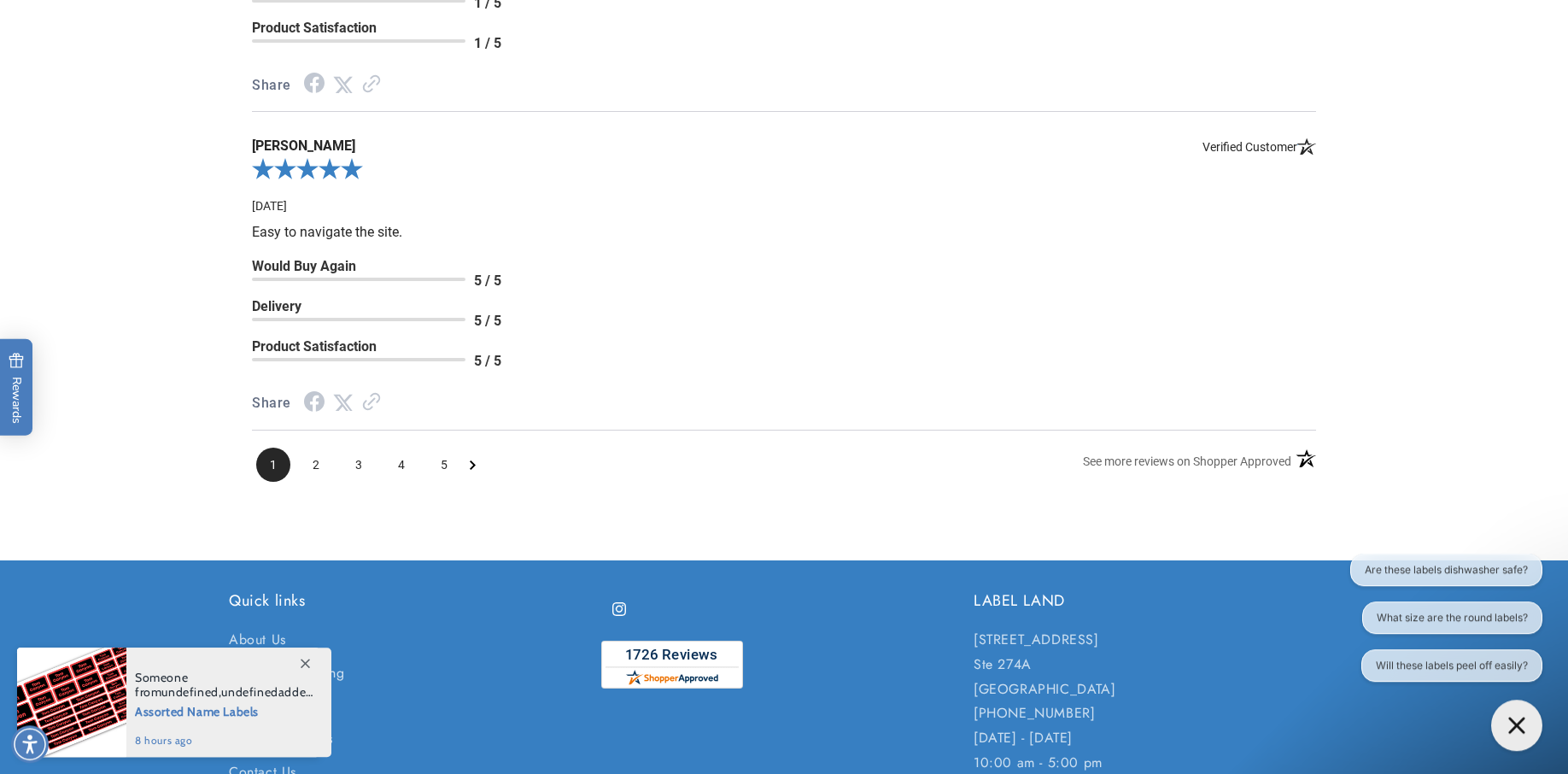
scroll to position [2787, 0]
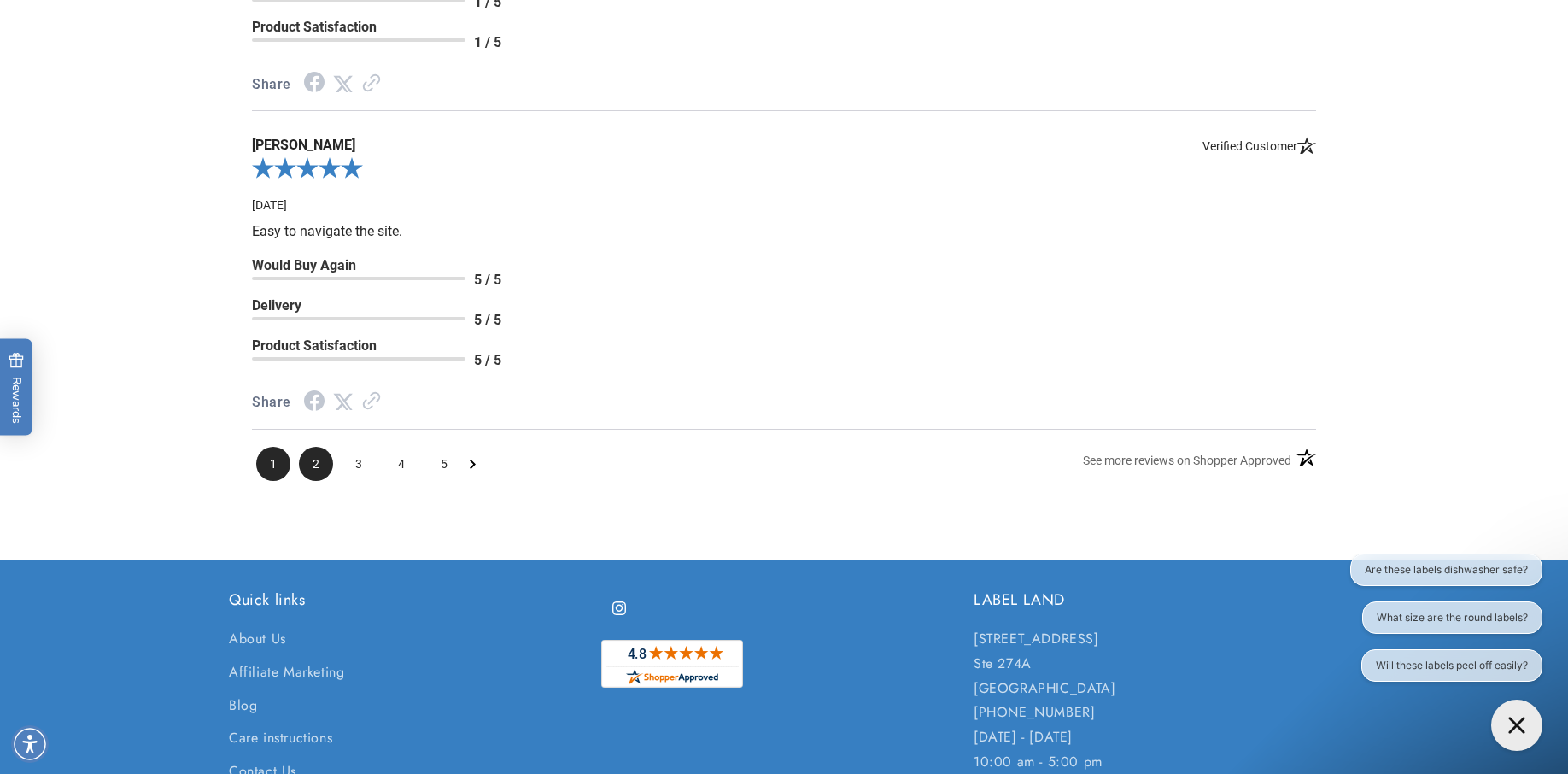
click at [319, 478] on span "2" at bounding box center [316, 463] width 34 height 34
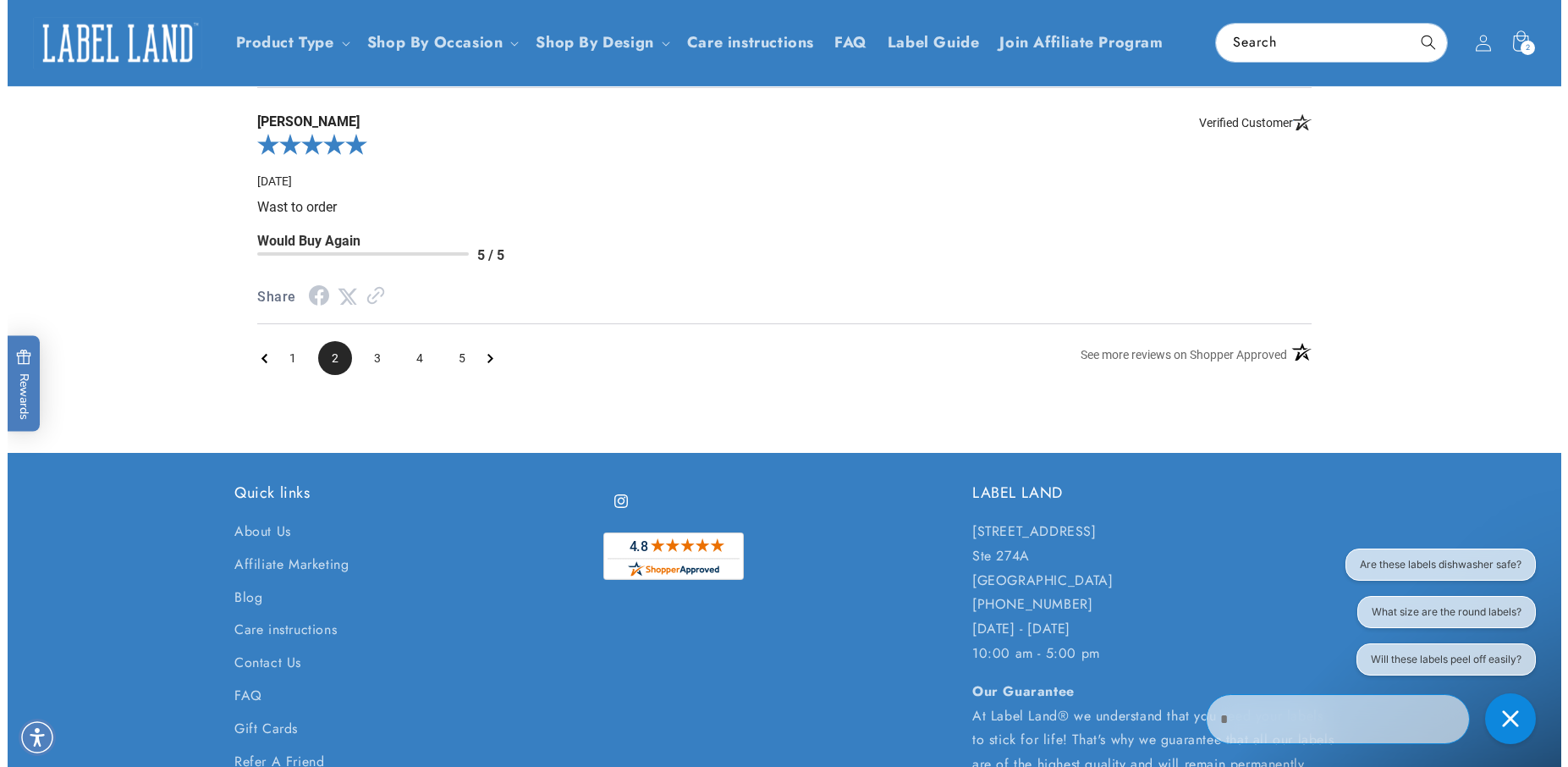
scroll to position [1995, 0]
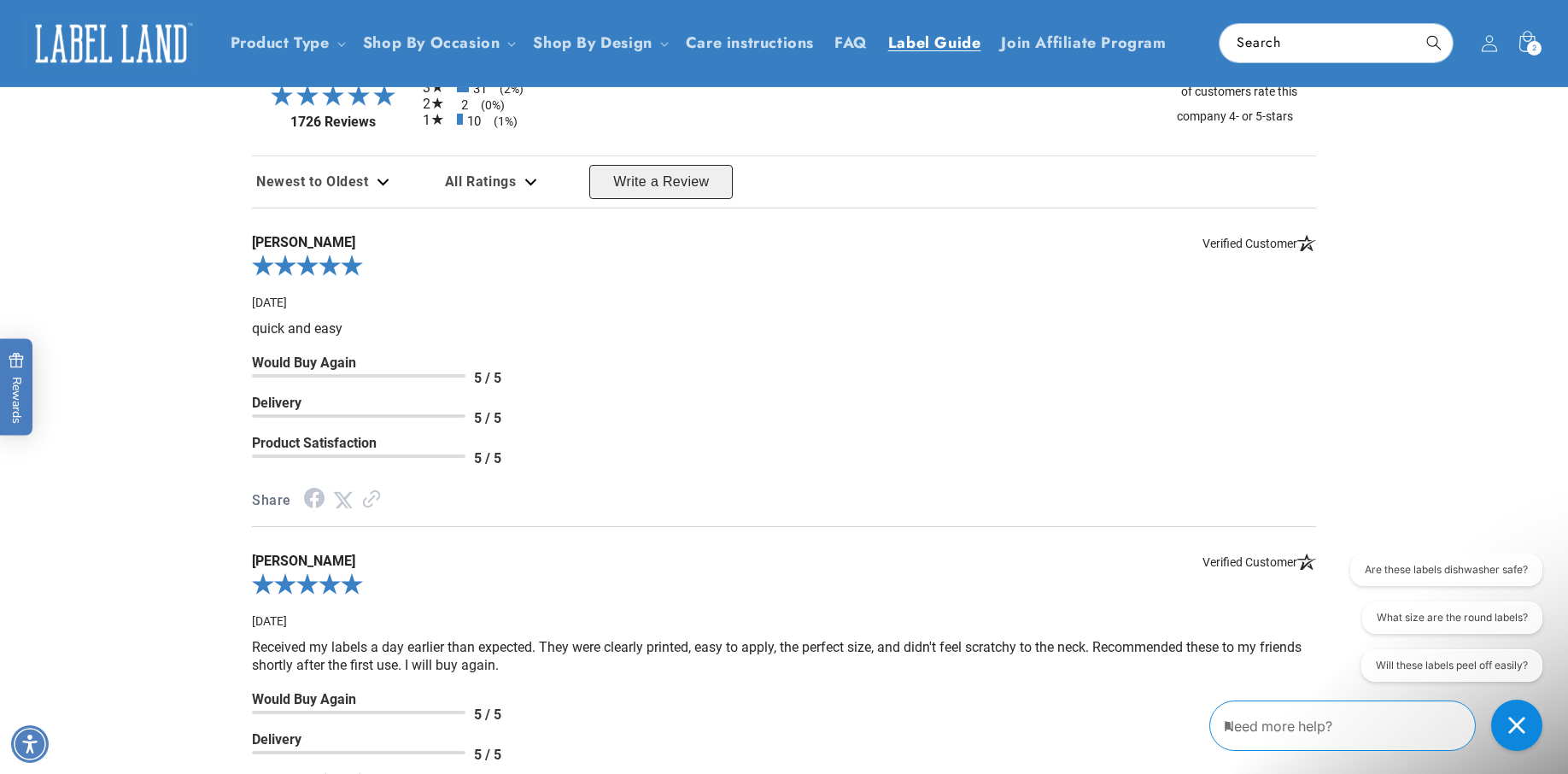
click at [912, 38] on span "Label Guide" at bounding box center [935, 43] width 93 height 20
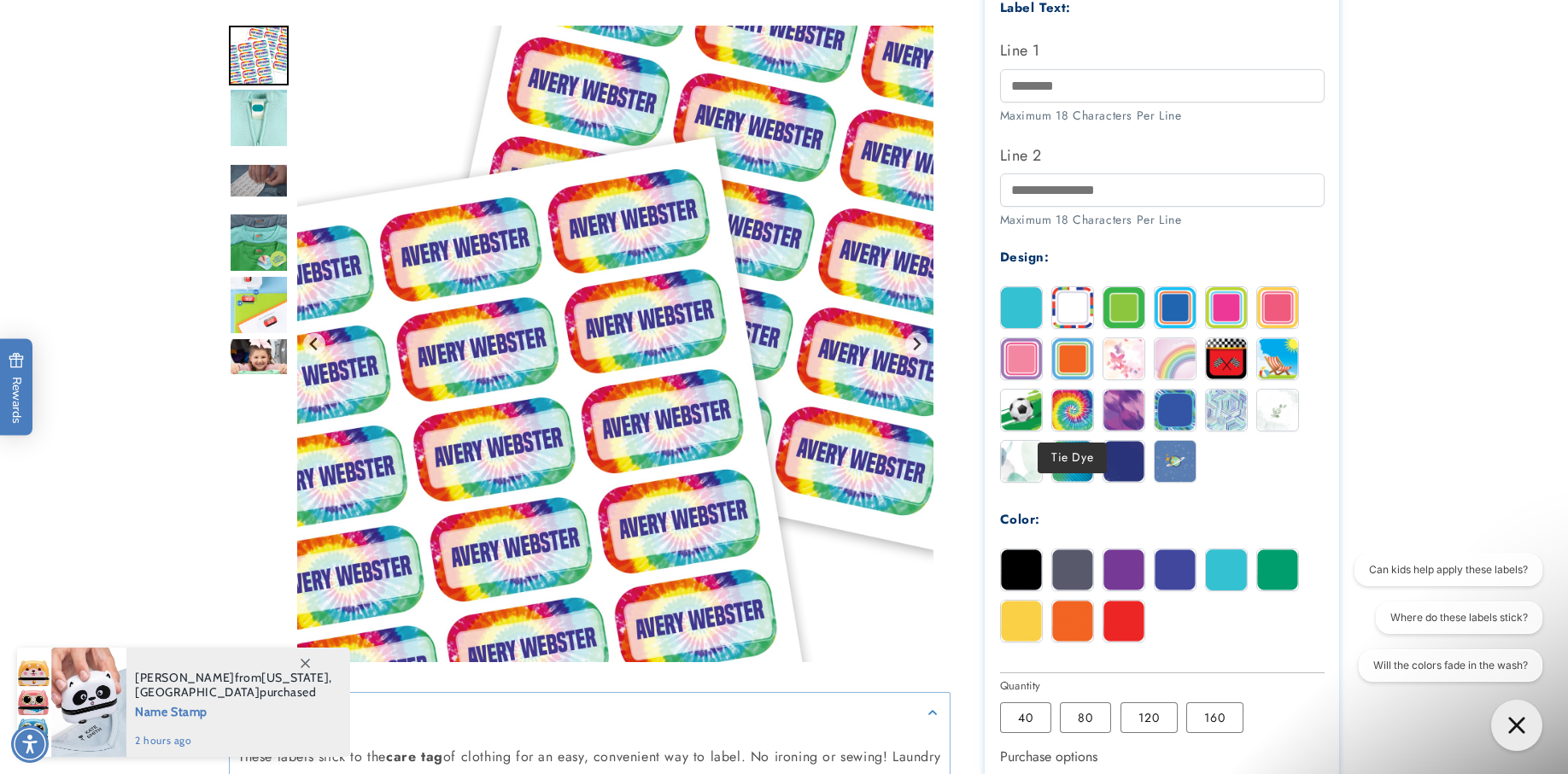
click at [1067, 405] on img at bounding box center [1073, 410] width 41 height 41
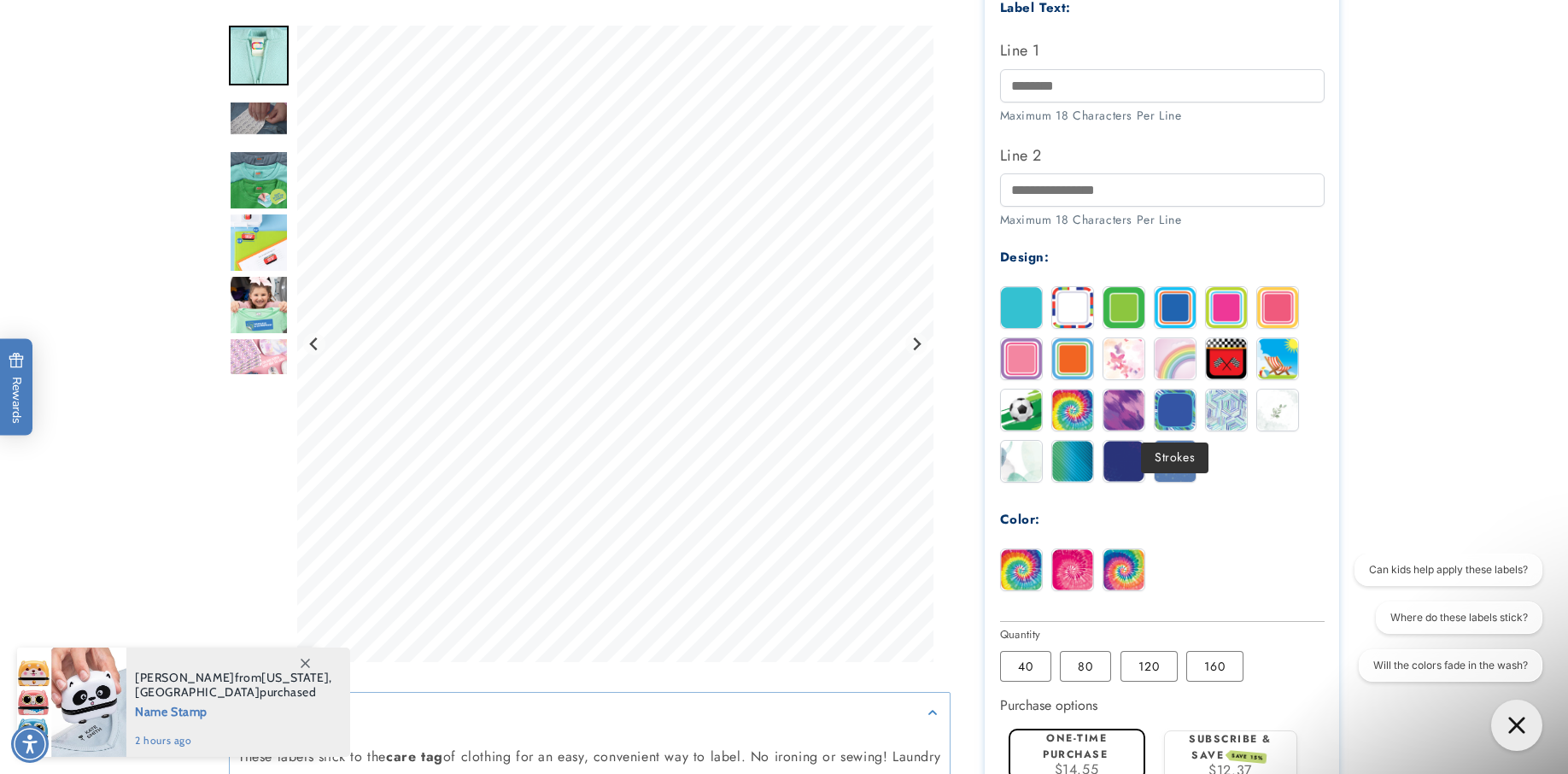
click at [1168, 404] on img at bounding box center [1176, 410] width 41 height 41
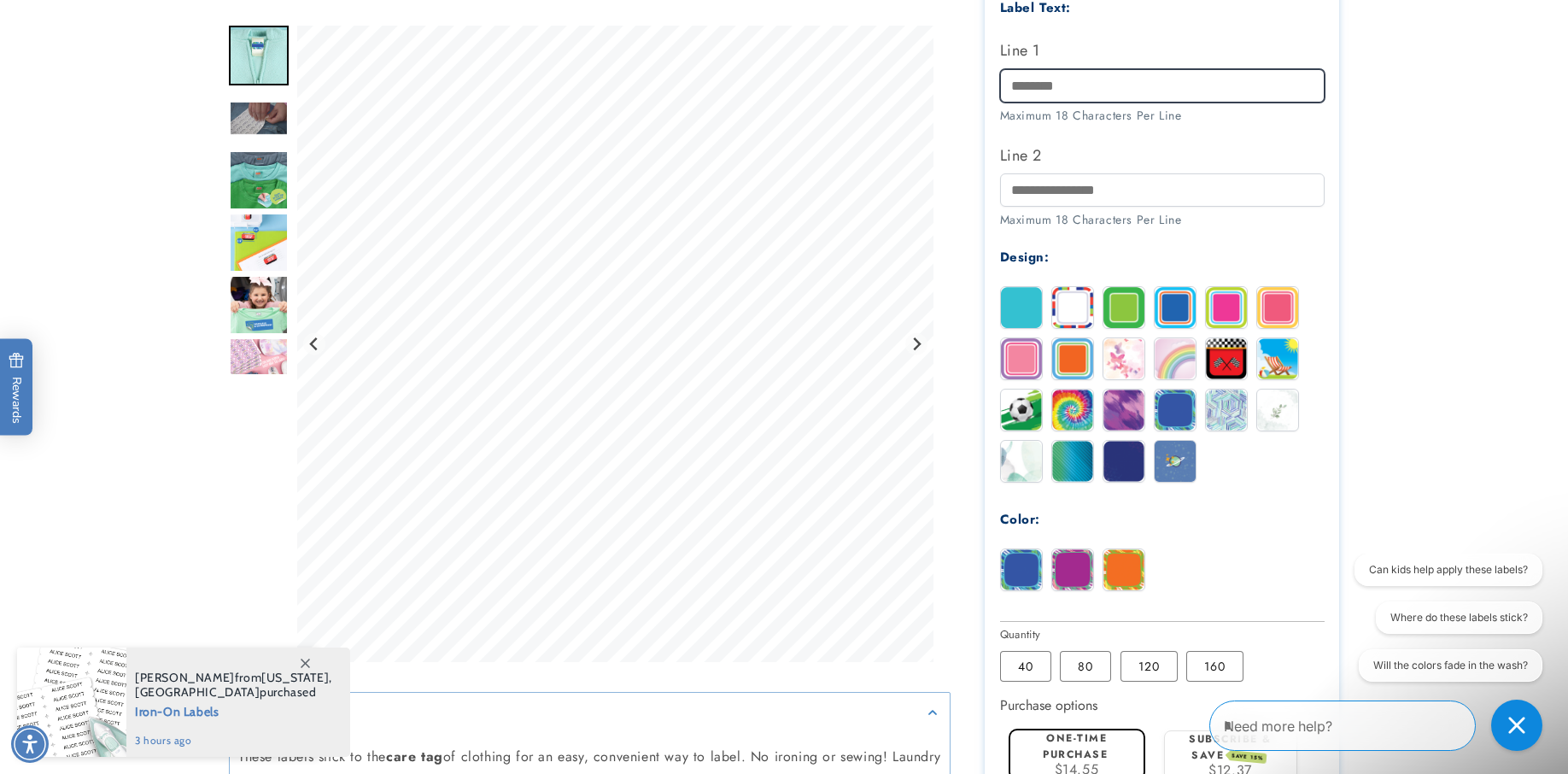
click at [1015, 77] on input "Line 1" at bounding box center [1163, 86] width 325 height 34
type input "********"
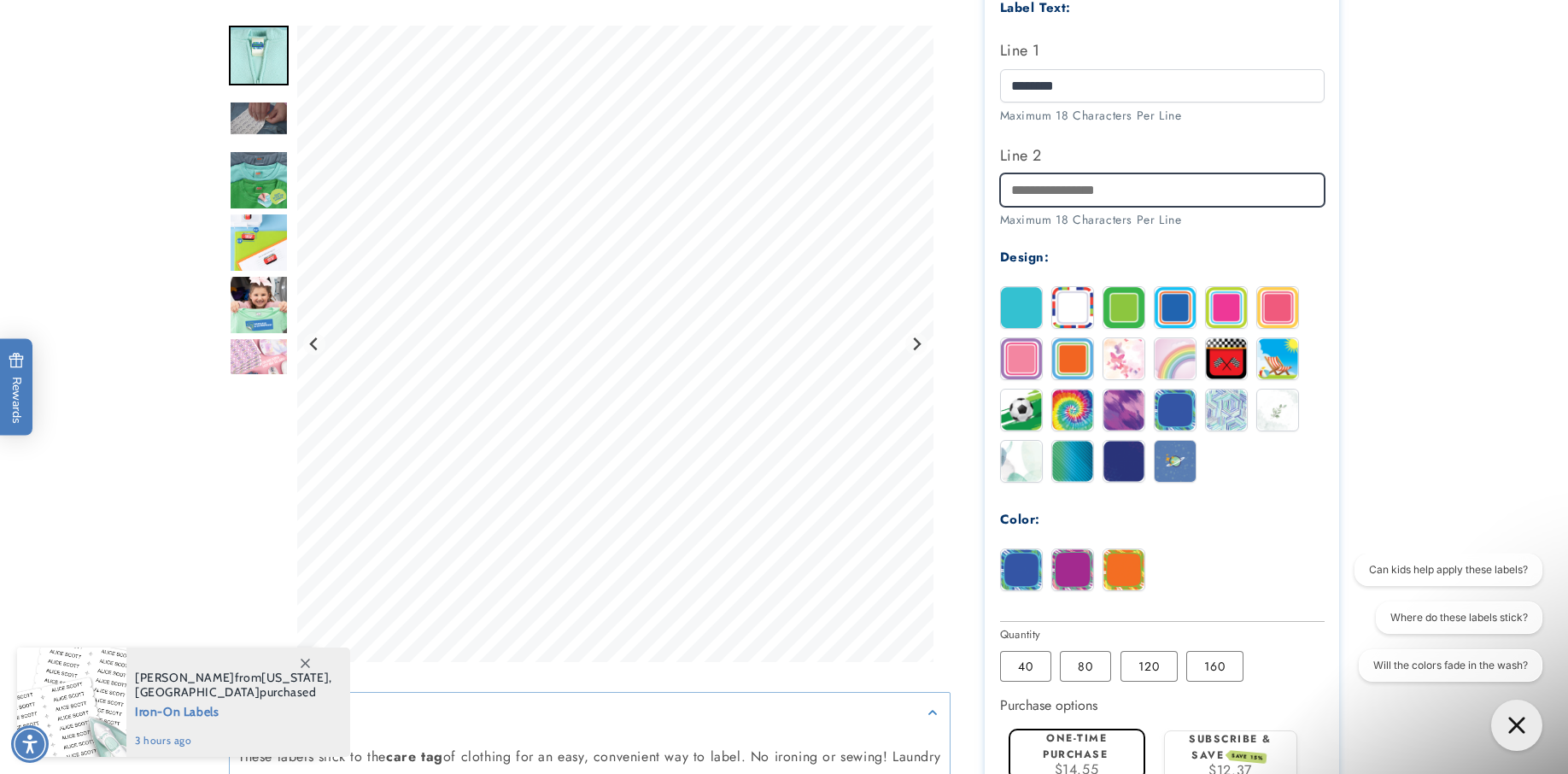
click at [1012, 190] on input "Line 2" at bounding box center [1163, 190] width 325 height 34
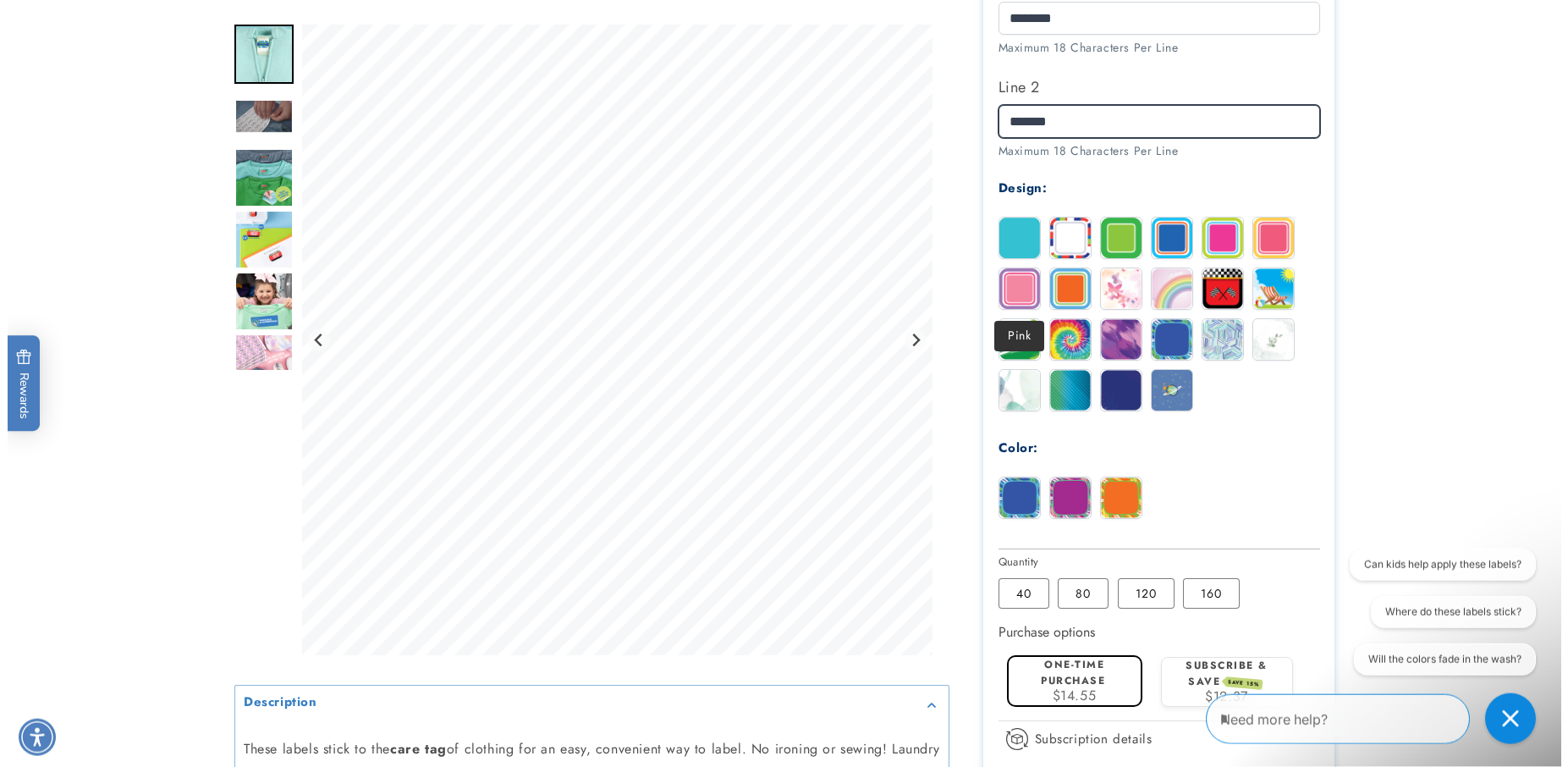
scroll to position [777, 0]
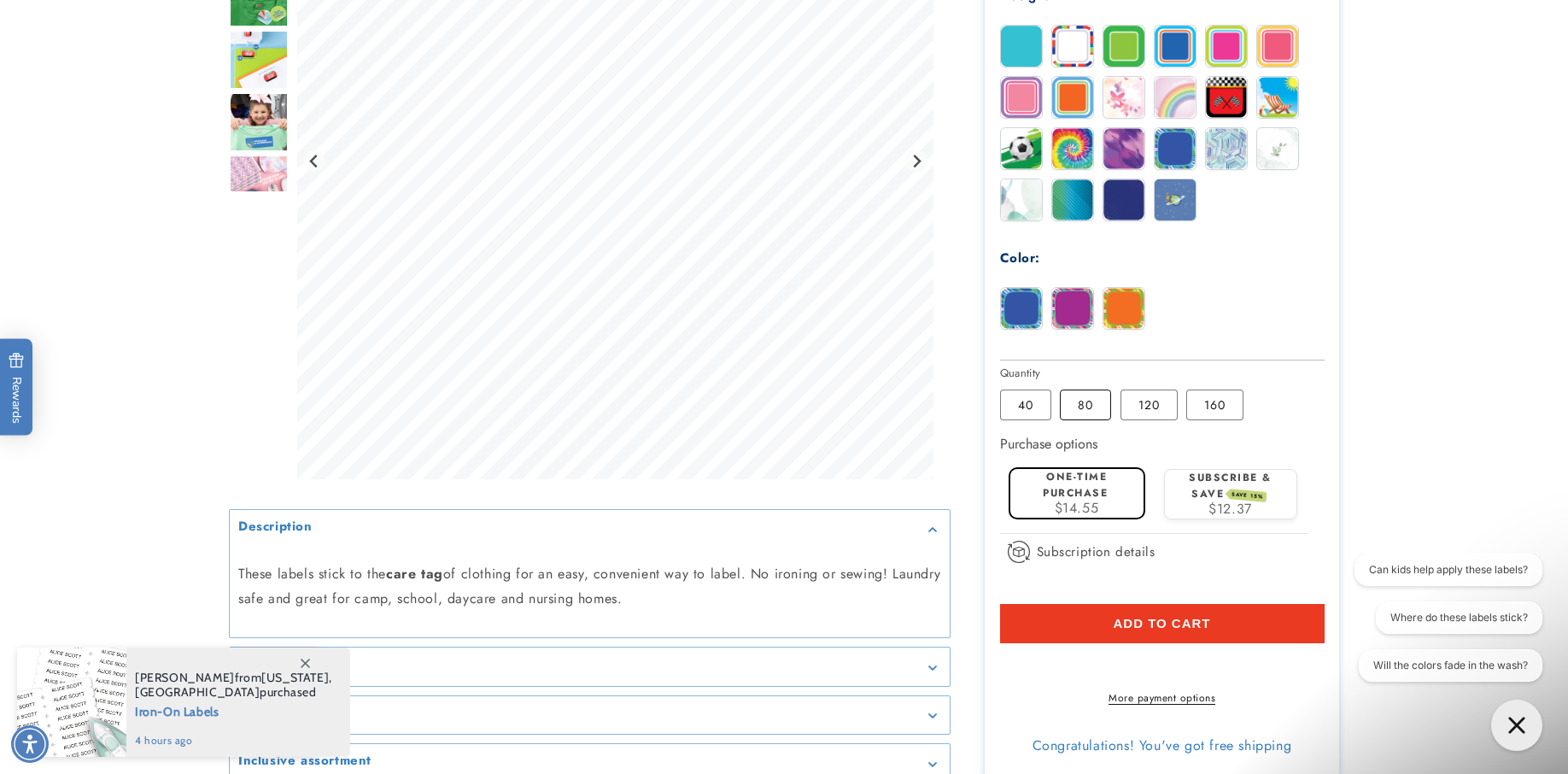
type input "*******"
click at [1081, 405] on label "80 Variant sold out or unavailable" at bounding box center [1086, 404] width 52 height 31
click at [1076, 481] on label "One-time purchase" at bounding box center [1075, 485] width 65 height 32
click at [1271, 616] on button "Add to cart" at bounding box center [1163, 624] width 325 height 39
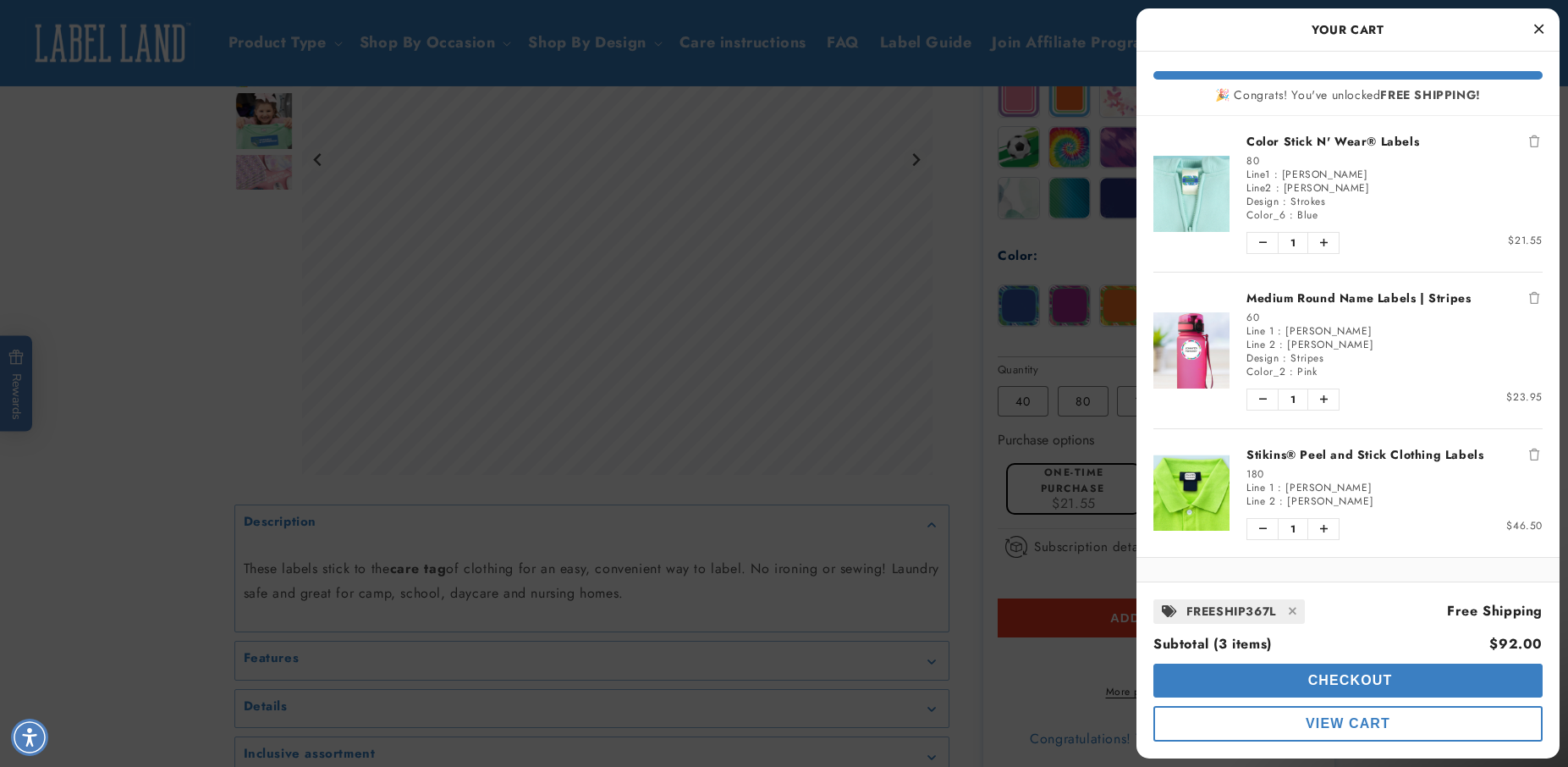
click at [1348, 673] on button "Checkout" at bounding box center [1348, 681] width 389 height 33
